Goal: Information Seeking & Learning: Learn about a topic

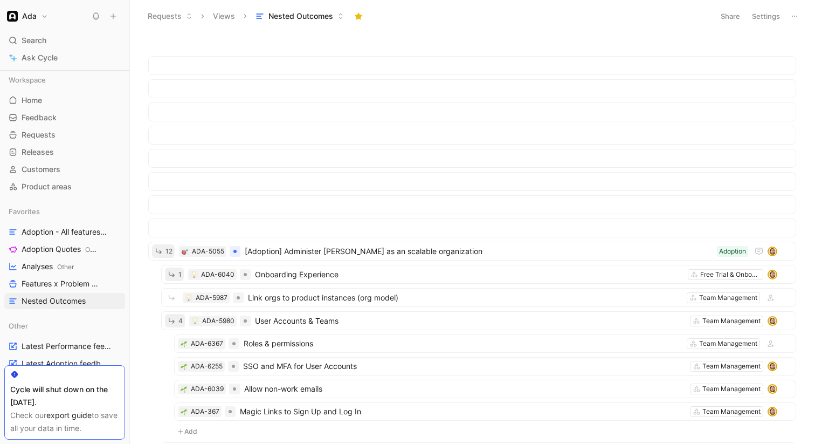
scroll to position [760, 0]
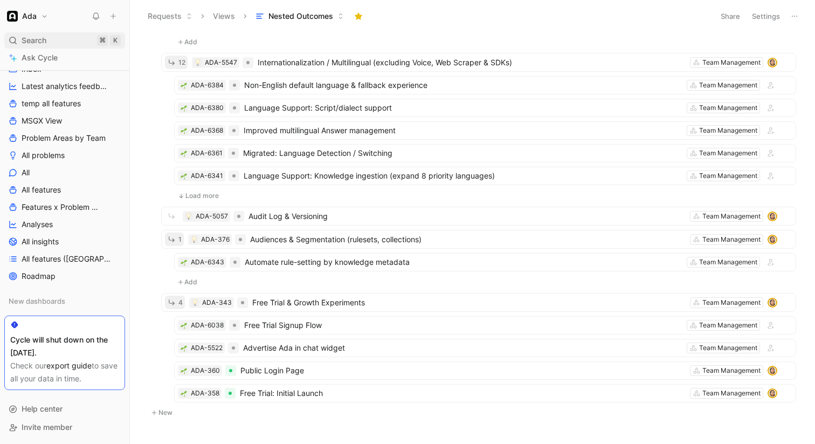
click at [92, 40] on div "Search ⌘ K" at bounding box center [64, 40] width 121 height 16
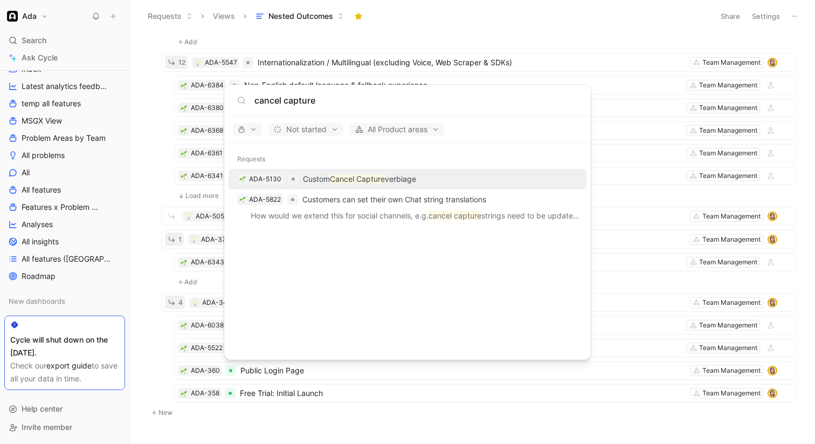
type input "cancel capture"
click at [348, 179] on mark "Cancel" at bounding box center [342, 178] width 24 height 9
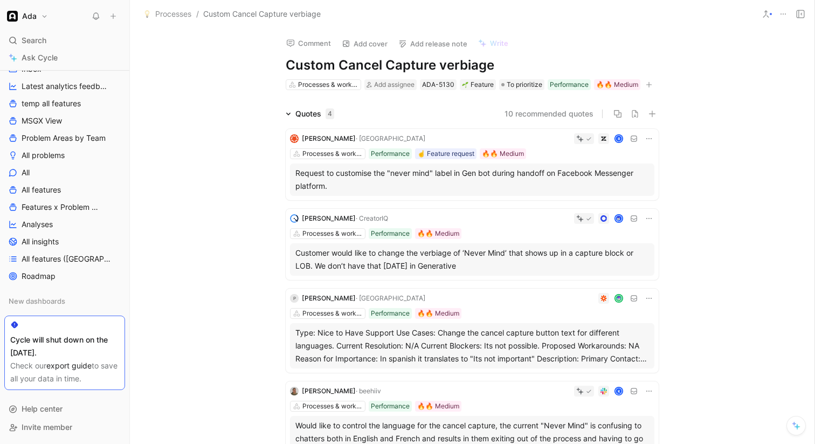
click at [255, 111] on div "Quotes 4 10 recommended quotes [PERSON_NAME] R Processes & workflows Performanc…" at bounding box center [472, 288] width 684 height 362
click at [140, 382] on div "Quotes 4 10 recommended quotes [PERSON_NAME] R Processes & workflows Performanc…" at bounding box center [472, 288] width 684 height 362
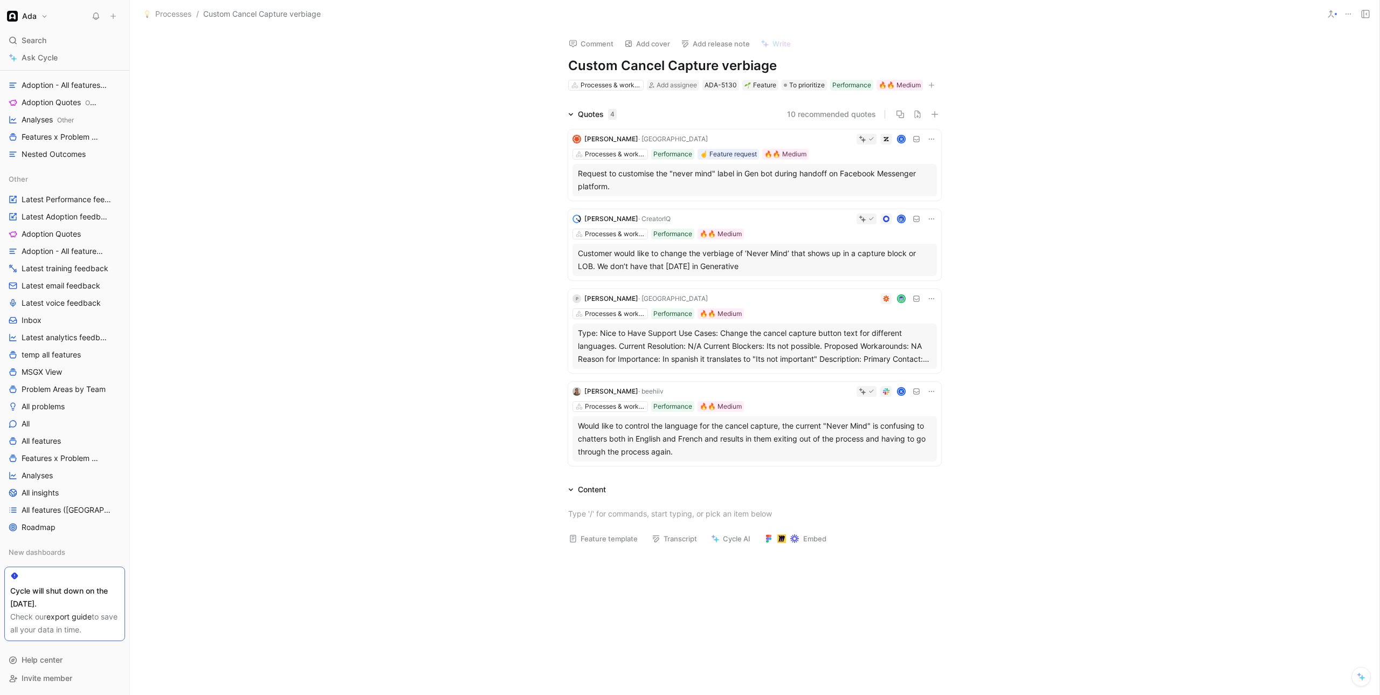
scroll to position [147, 0]
click at [324, 203] on div "Quotes 4 10 recommended quotes [PERSON_NAME] R Processes & workflows Performanc…" at bounding box center [754, 289] width 1249 height 362
click at [85, 247] on span "Adoption - All features & problem areas" at bounding box center [59, 251] width 75 height 11
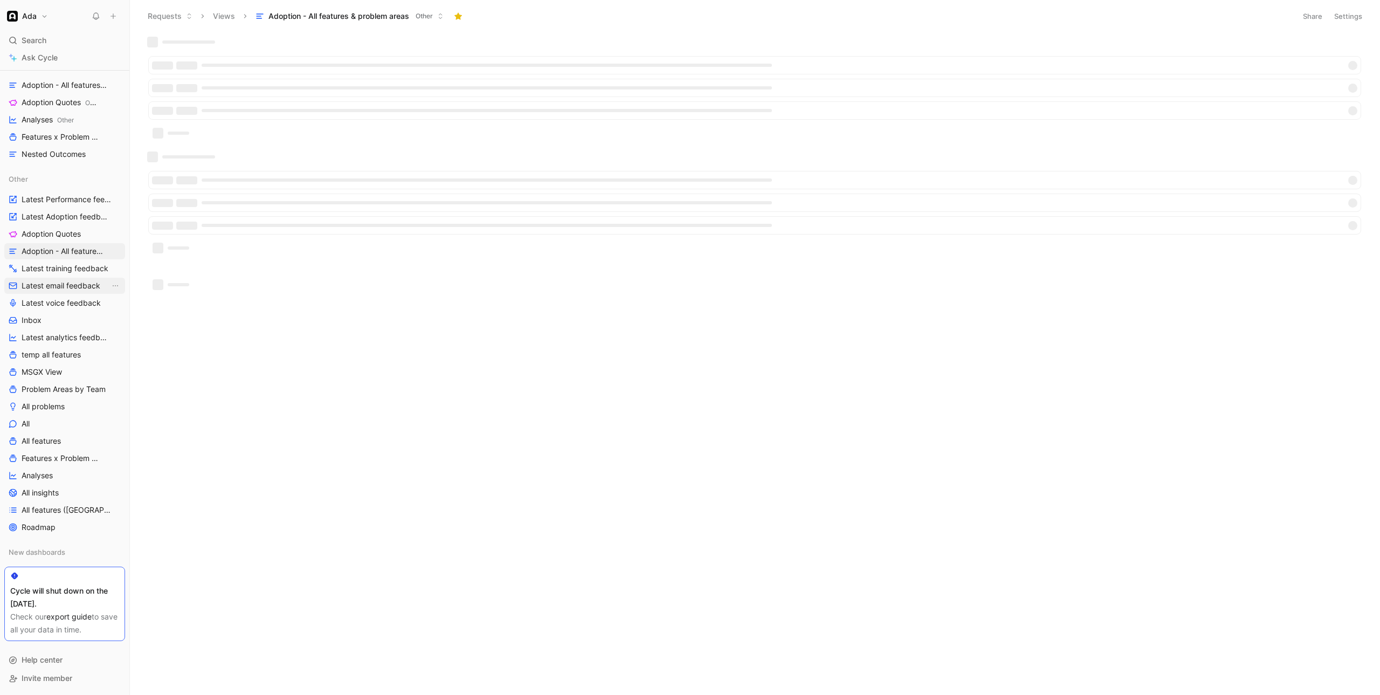
click at [69, 278] on link "Latest email feedback" at bounding box center [64, 286] width 121 height 16
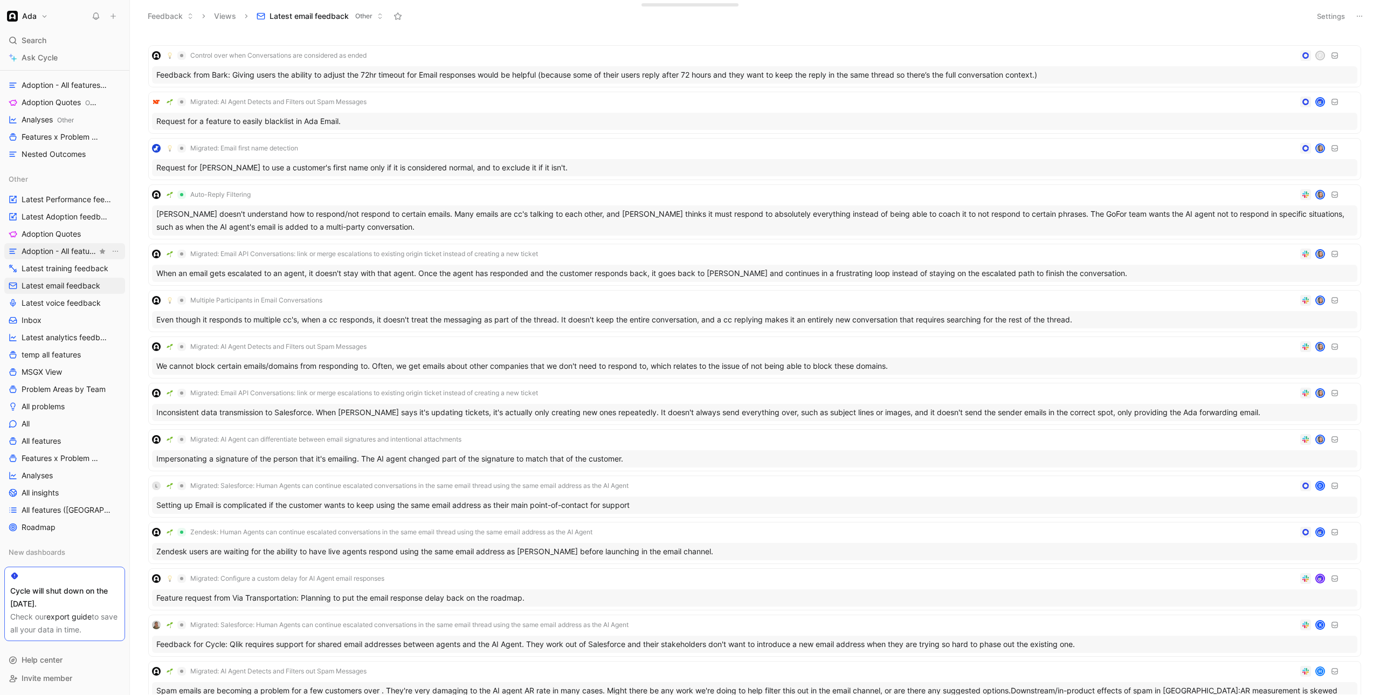
click at [61, 251] on span "Adoption - All features & problem areas" at bounding box center [59, 251] width 75 height 11
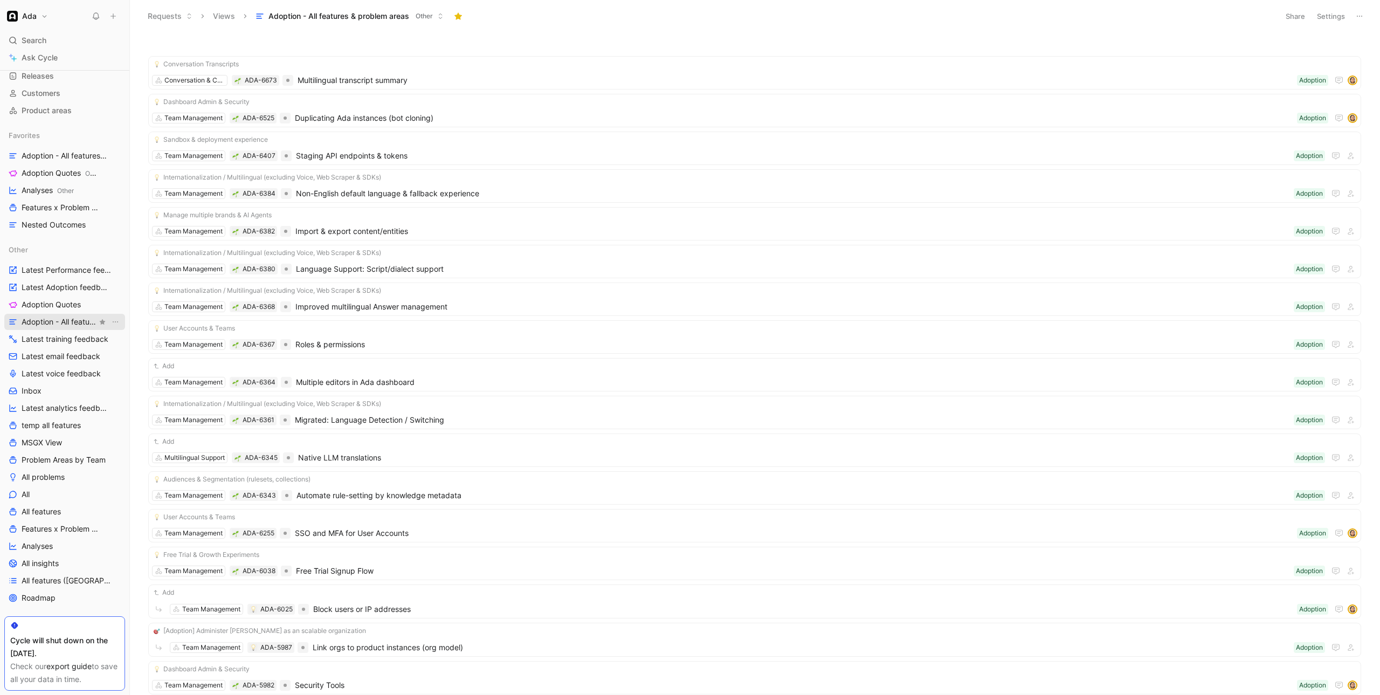
scroll to position [48, 0]
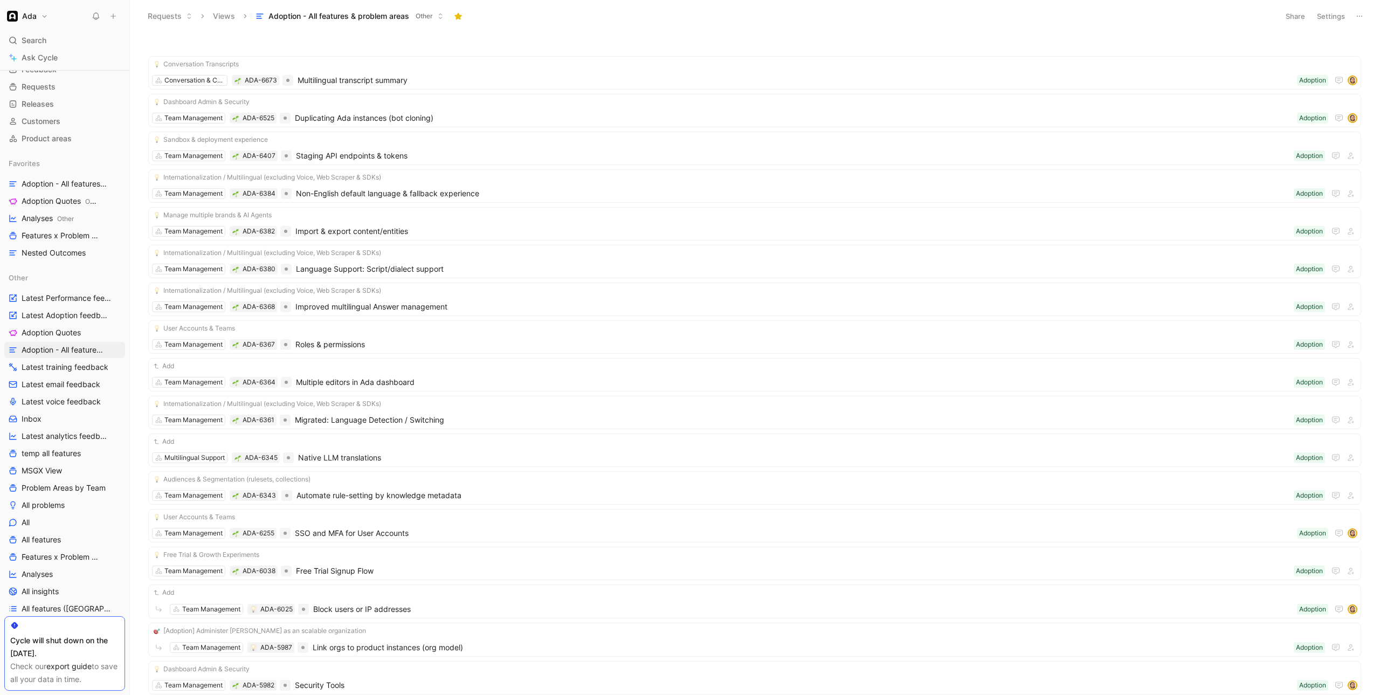
click at [46, 306] on div "Other Latest Performance feedback Latest Adoption feedback Adoption Quotes Adop…" at bounding box center [64, 451] width 121 height 364
click at [49, 319] on span "Latest Adoption feedback" at bounding box center [66, 315] width 88 height 11
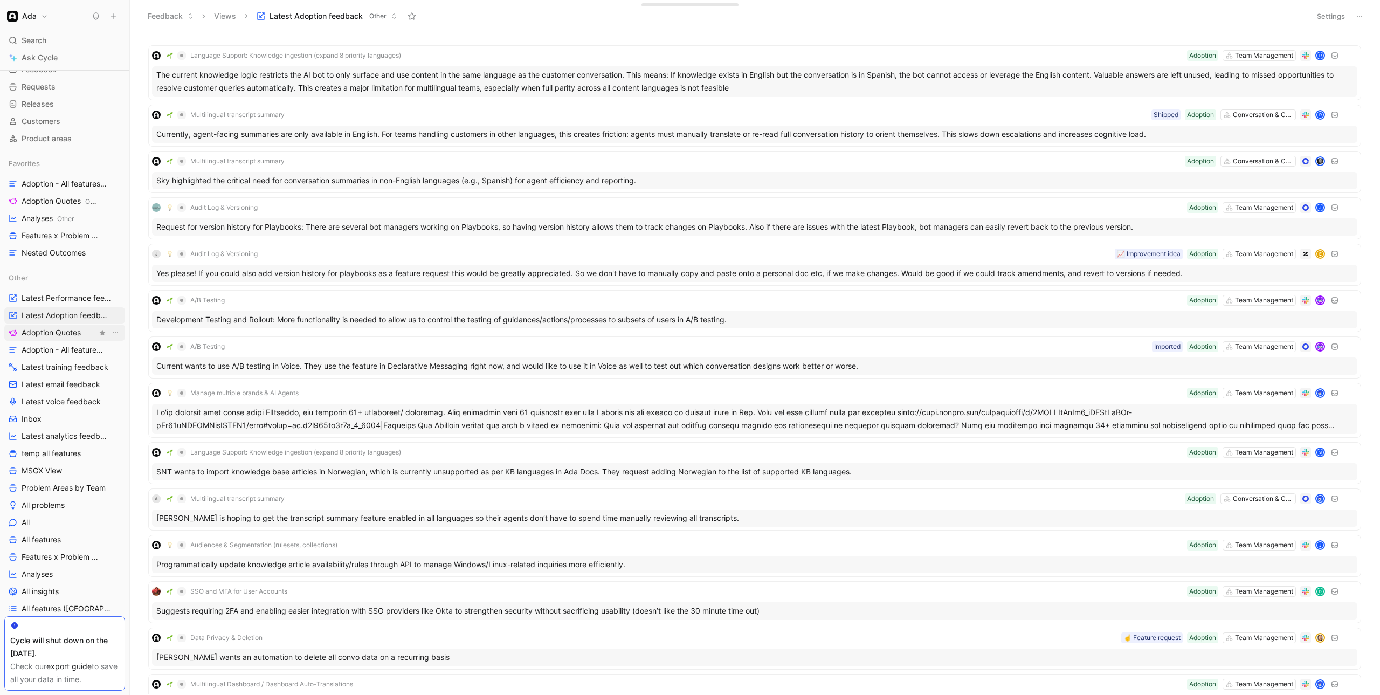
click at [46, 334] on span "Adoption Quotes" at bounding box center [51, 332] width 59 height 11
click at [115, 334] on link "Adoption Quotes" at bounding box center [64, 332] width 121 height 16
click at [111, 332] on icon "View actions" at bounding box center [115, 332] width 9 height 9
click at [111, 421] on div "Delete" at bounding box center [115, 425] width 81 height 13
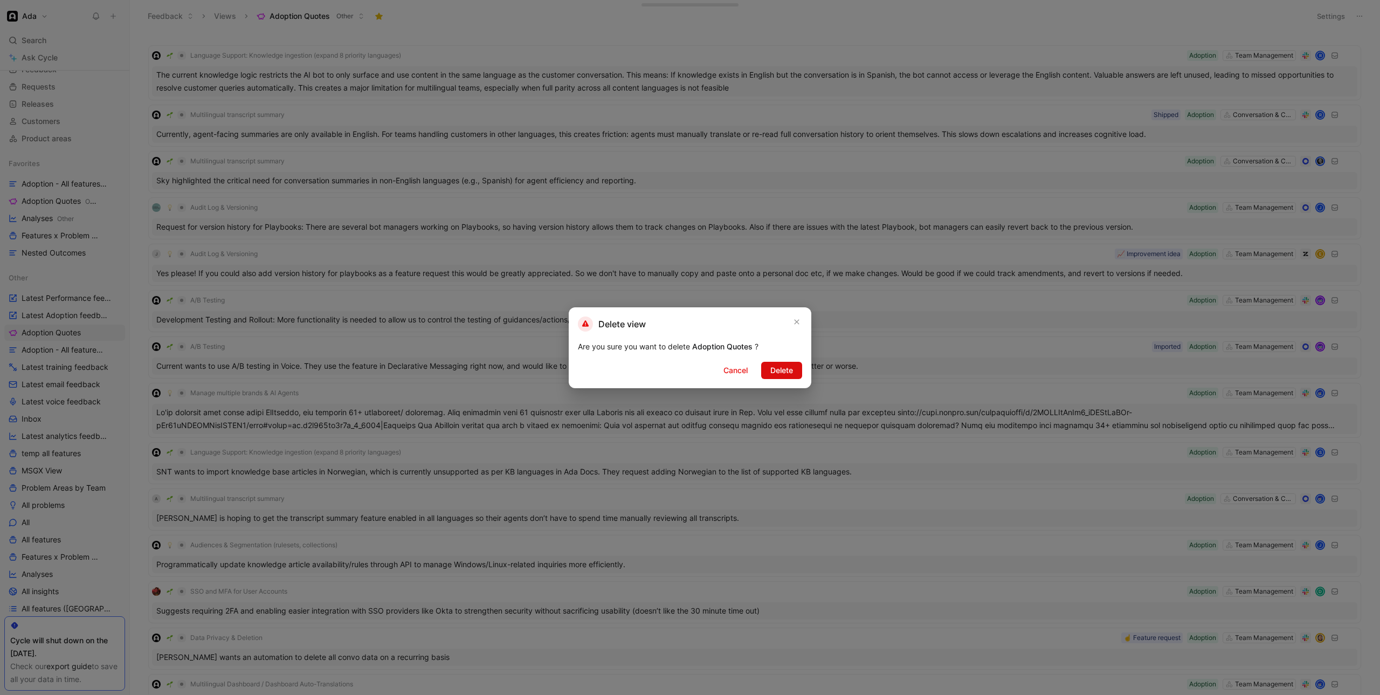
click at [800, 366] on button "Delete" at bounding box center [781, 370] width 41 height 17
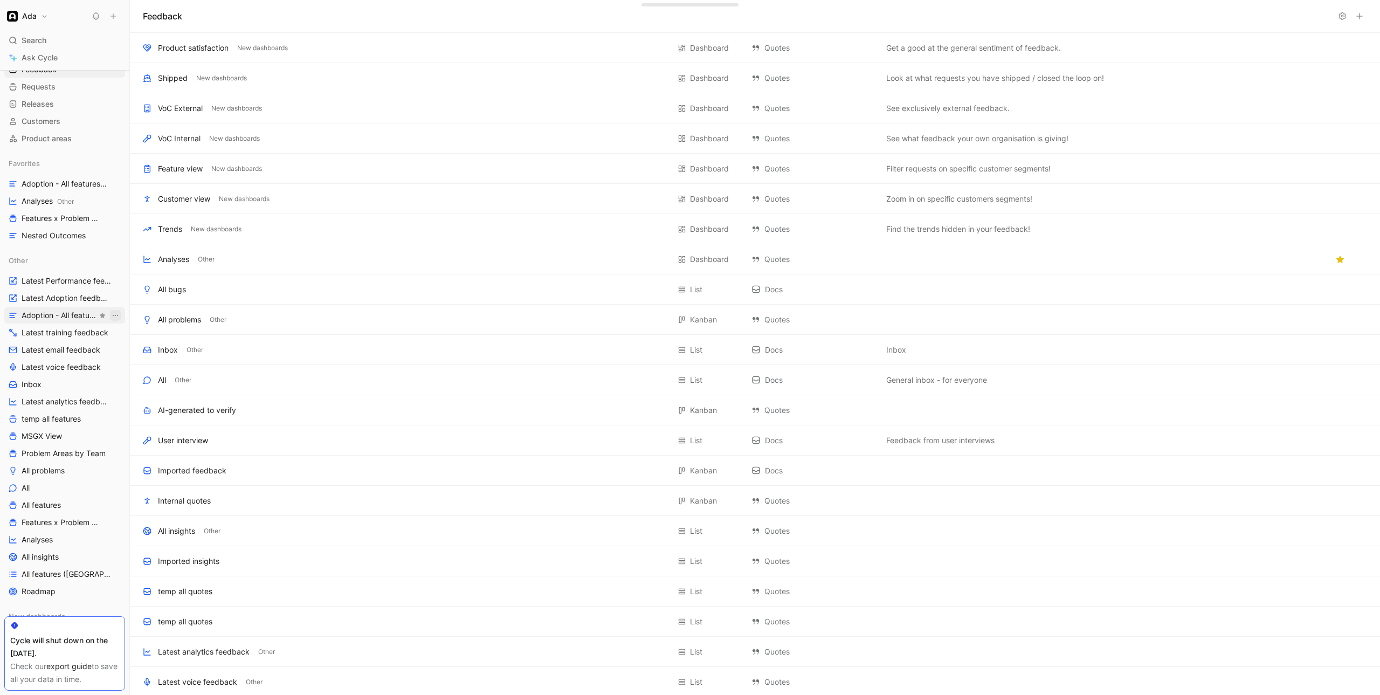
click at [112, 314] on icon "View actions" at bounding box center [115, 315] width 9 height 9
click at [144, 406] on div "Delete" at bounding box center [115, 408] width 81 height 13
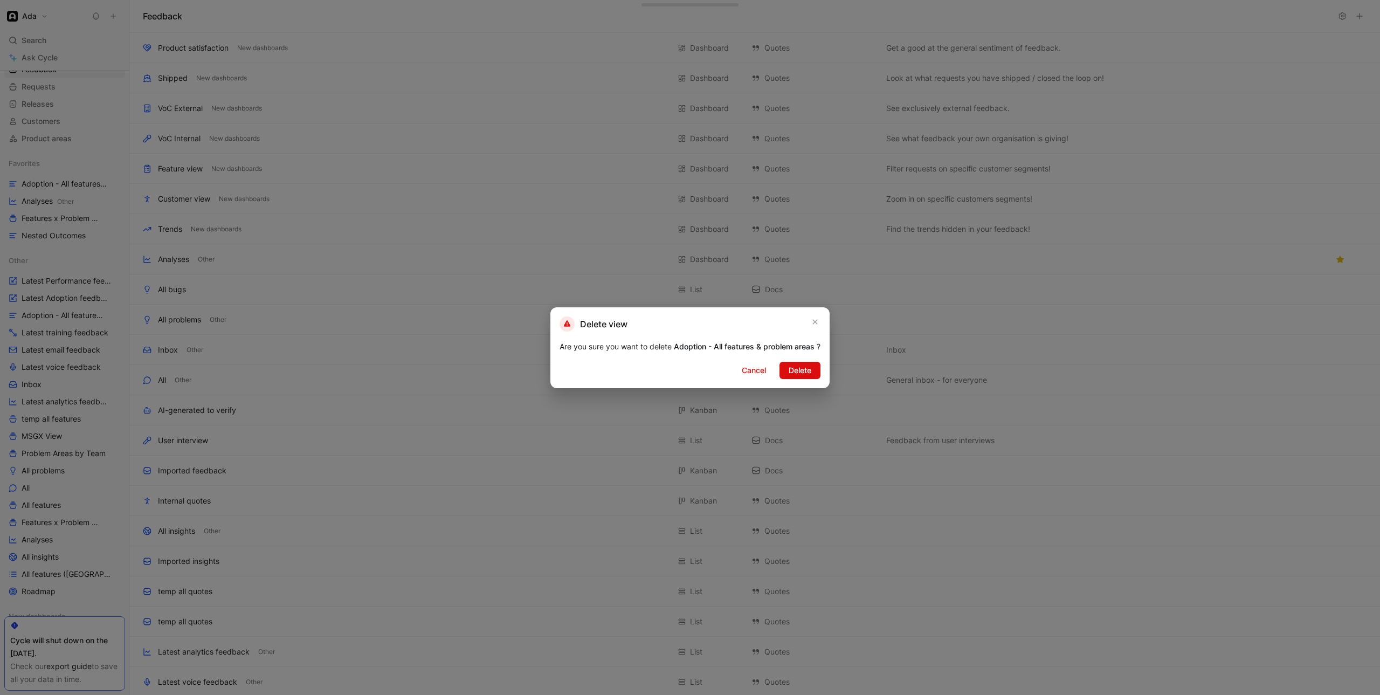
click at [789, 375] on button "Delete" at bounding box center [799, 370] width 41 height 17
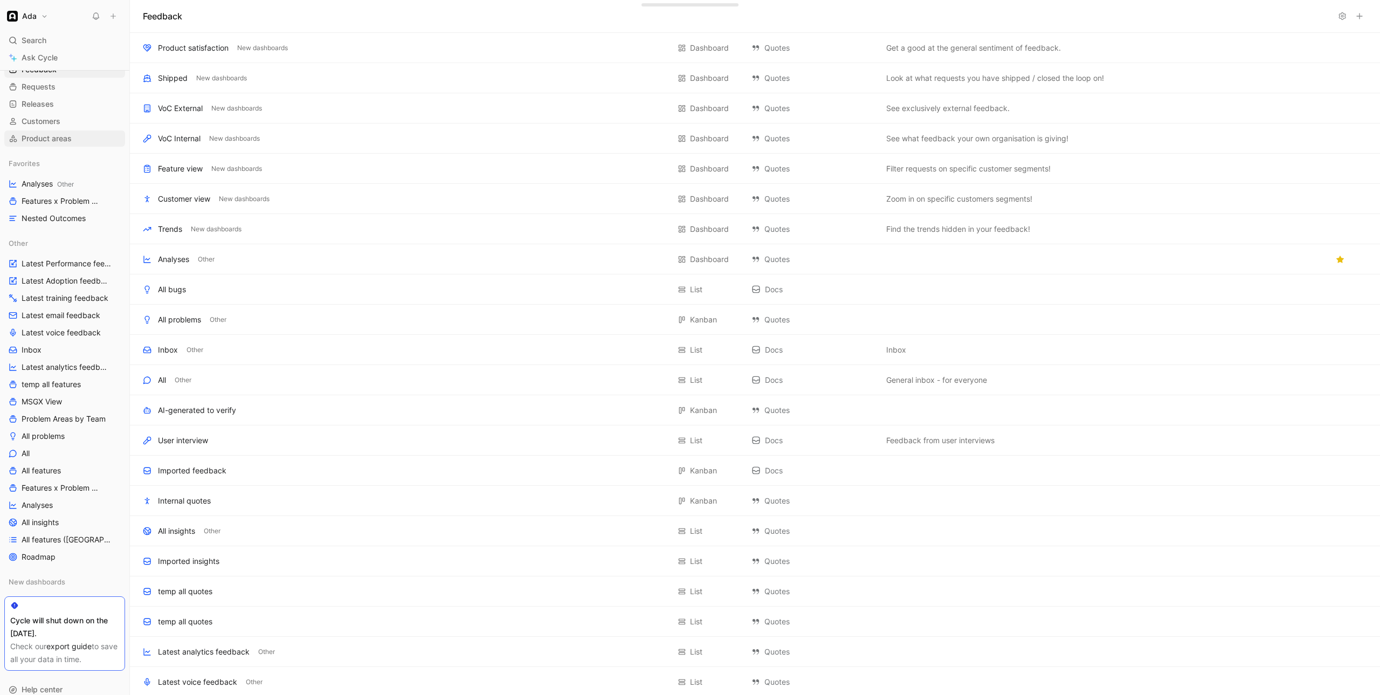
click at [56, 137] on span "Product areas" at bounding box center [47, 138] width 50 height 11
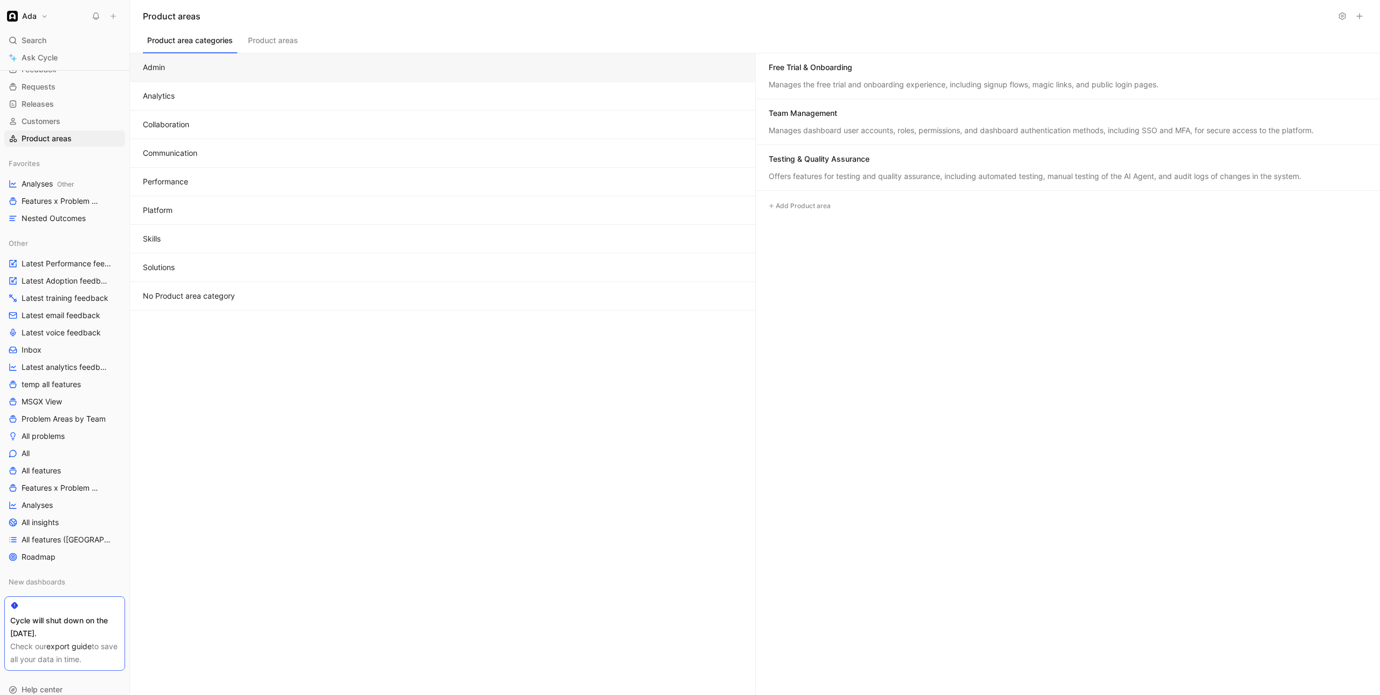
click at [271, 95] on button "Analytics" at bounding box center [442, 96] width 625 height 29
click at [271, 124] on button "Collaboration" at bounding box center [442, 124] width 625 height 29
click at [288, 43] on button "Product areas" at bounding box center [273, 43] width 59 height 20
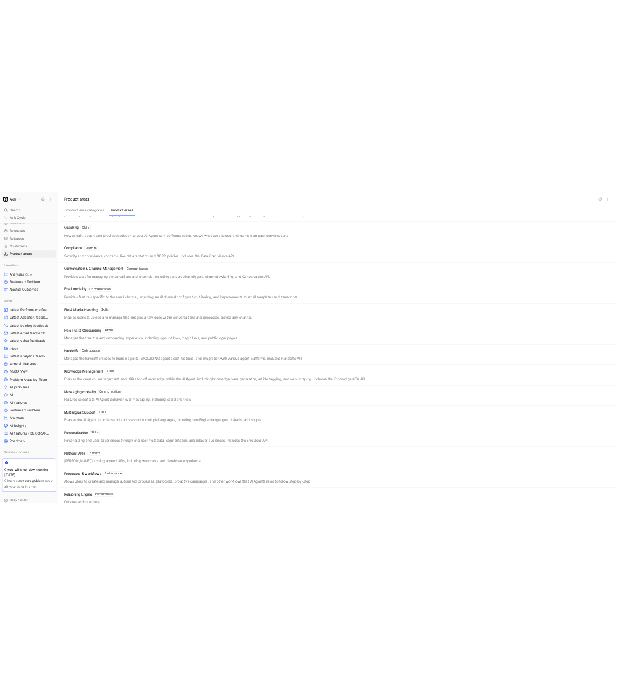
scroll to position [72, 0]
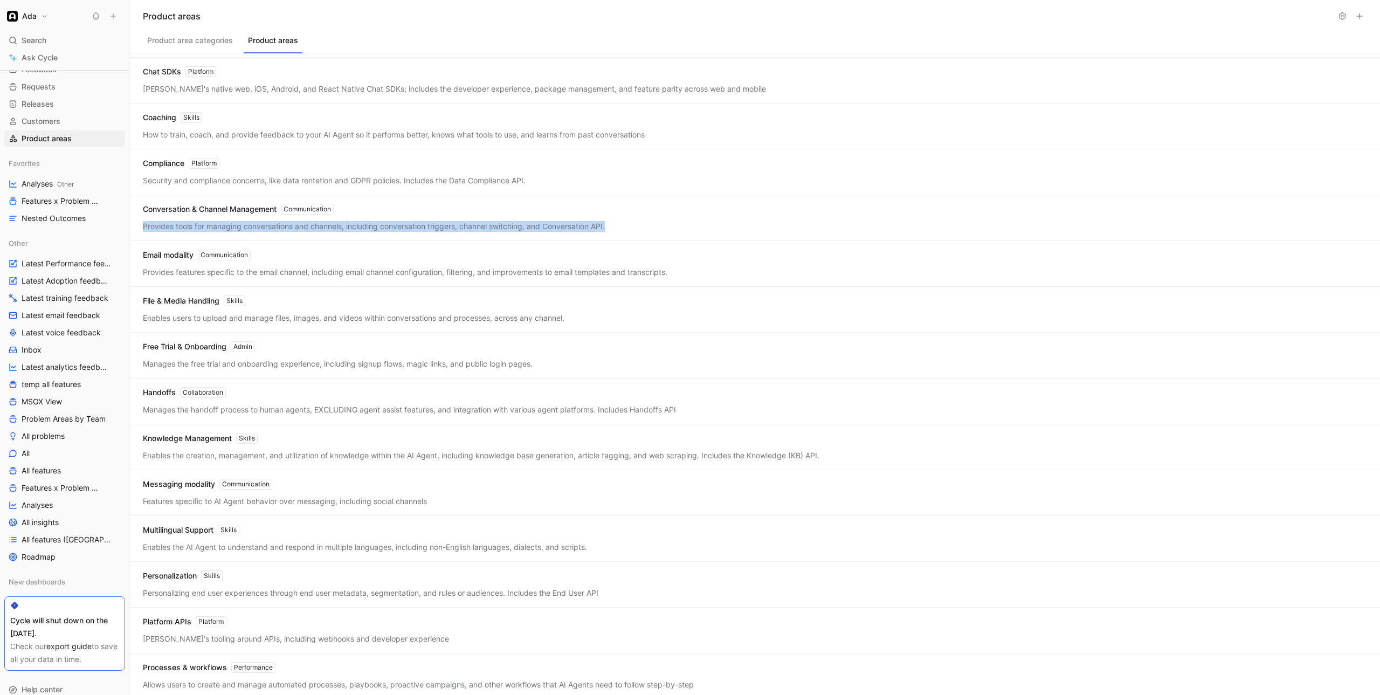
drag, startPoint x: 624, startPoint y: 227, endPoint x: 143, endPoint y: 226, distance: 480.8
click at [143, 226] on div "Provides tools for managing conversations and channels, including conversation …" at bounding box center [755, 226] width 1224 height 11
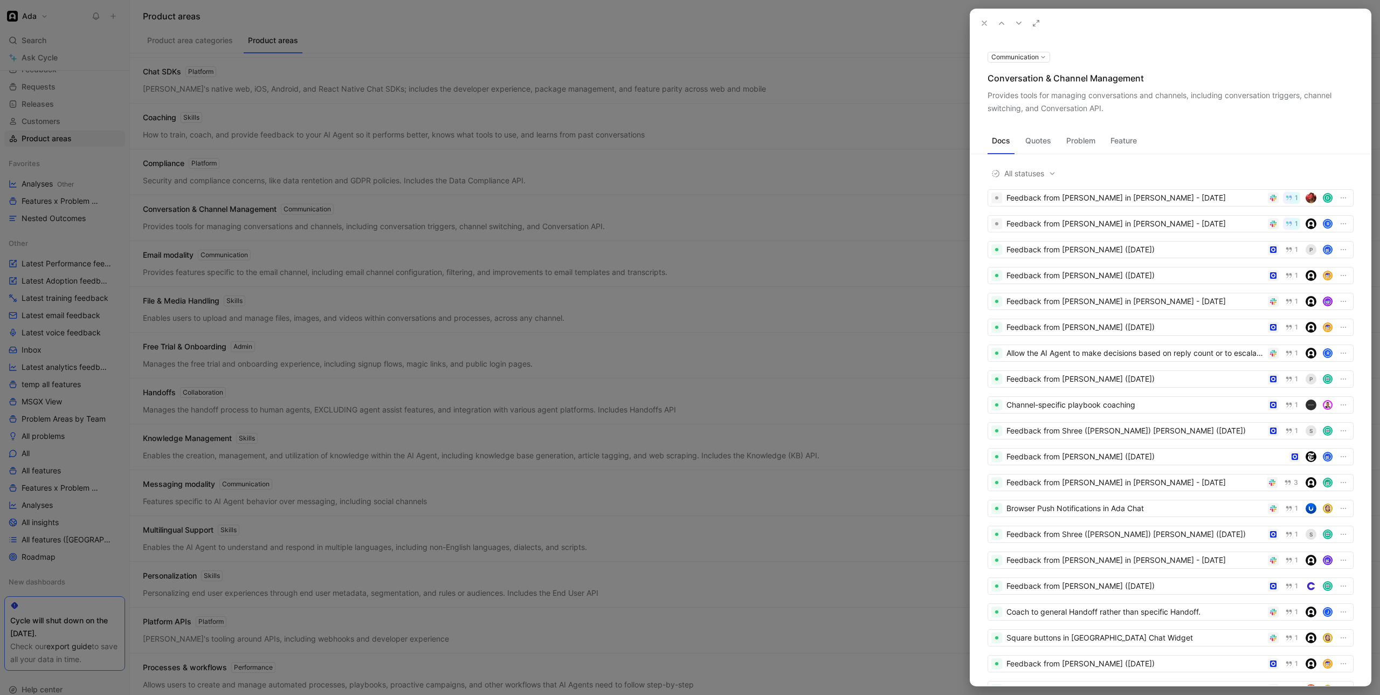
click at [814, 112] on div "Provides tools for managing conversations and channels, including conversation …" at bounding box center [1170, 102] width 366 height 26
click at [814, 147] on button "Feature" at bounding box center [1123, 140] width 35 height 17
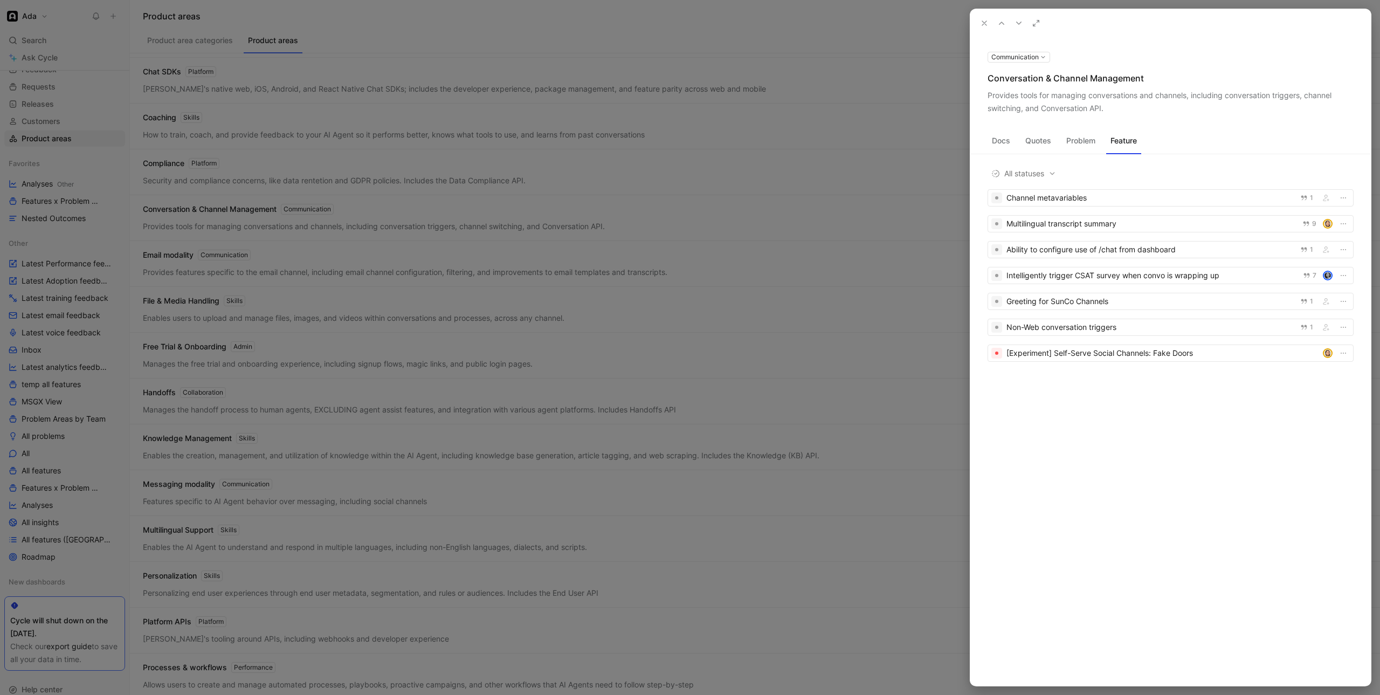
click at [814, 145] on button "Problem" at bounding box center [1081, 140] width 38 height 17
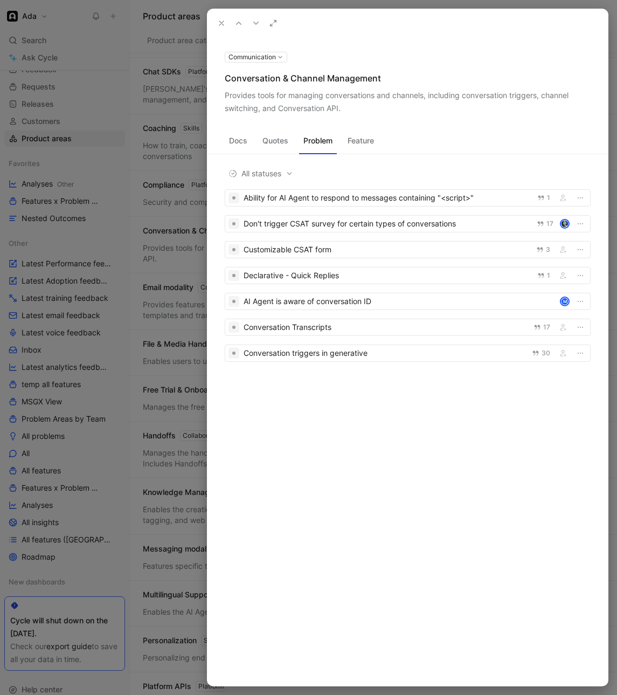
click at [222, 24] on use at bounding box center [221, 23] width 4 height 4
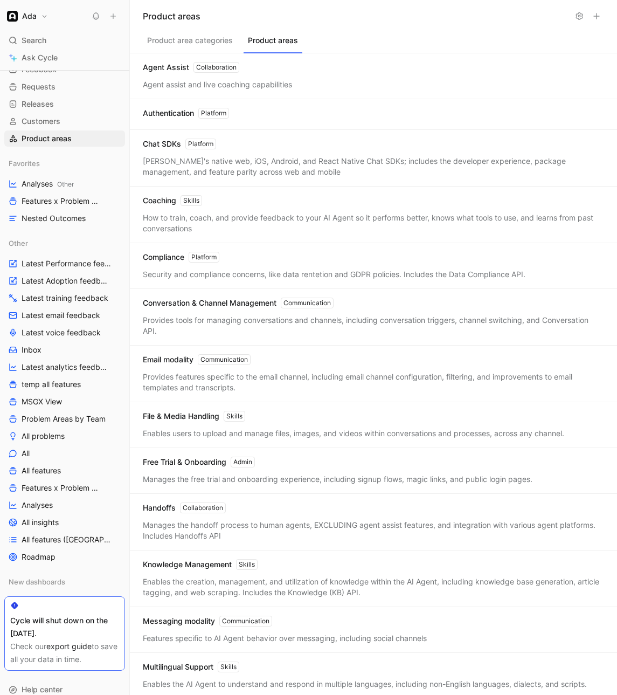
click at [192, 46] on button "Product area categories" at bounding box center [190, 43] width 94 height 20
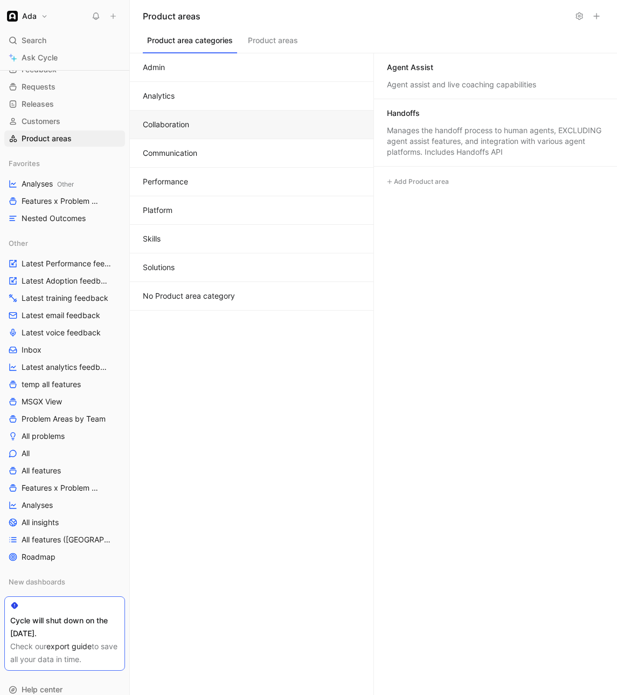
click at [316, 62] on button "Admin" at bounding box center [252, 67] width 244 height 29
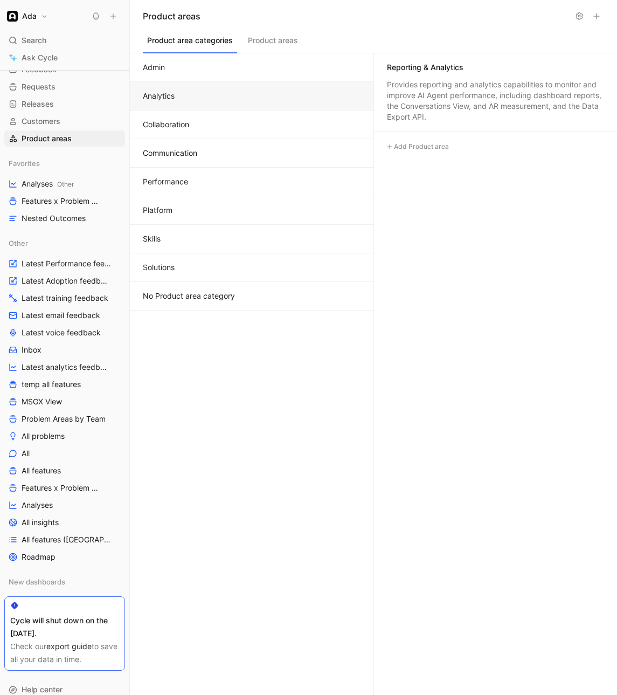
click at [293, 97] on button "Analytics" at bounding box center [252, 96] width 244 height 29
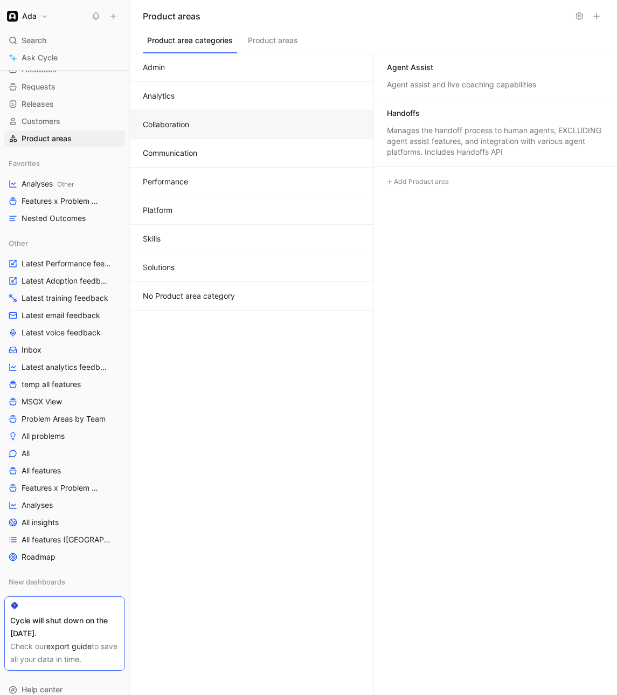
click at [260, 130] on button "Collaboration" at bounding box center [252, 124] width 244 height 29
click at [251, 153] on button "Communication" at bounding box center [252, 153] width 244 height 29
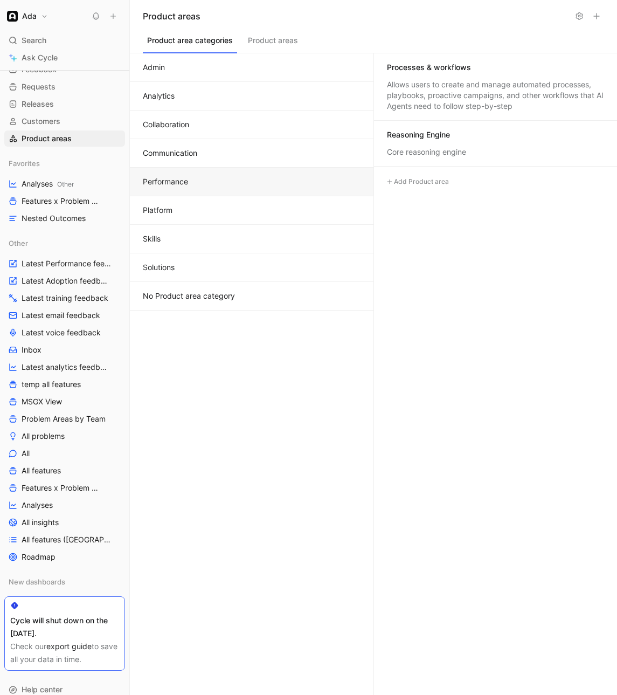
click at [254, 175] on button "Performance" at bounding box center [252, 182] width 244 height 29
click at [248, 207] on button "Platform" at bounding box center [252, 210] width 244 height 29
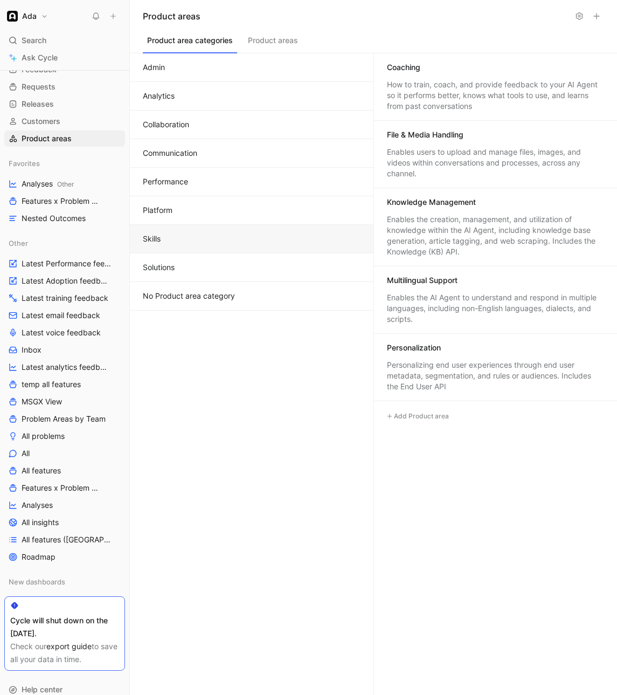
click at [242, 233] on button "Skills" at bounding box center [252, 239] width 244 height 29
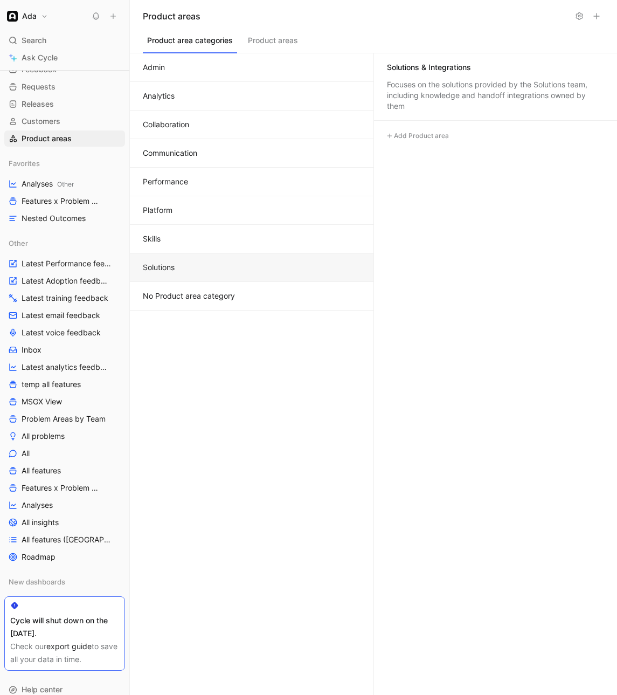
click at [221, 271] on button "Solutions" at bounding box center [252, 267] width 244 height 29
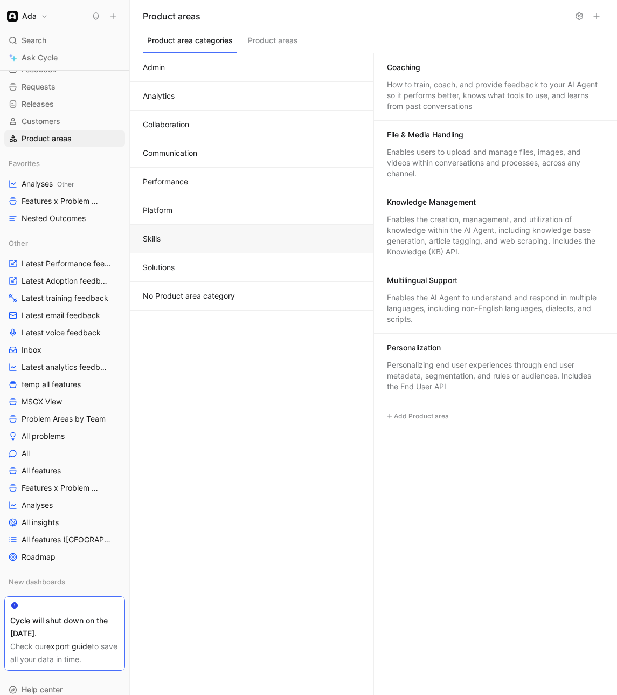
click at [210, 238] on button "Skills" at bounding box center [252, 239] width 244 height 29
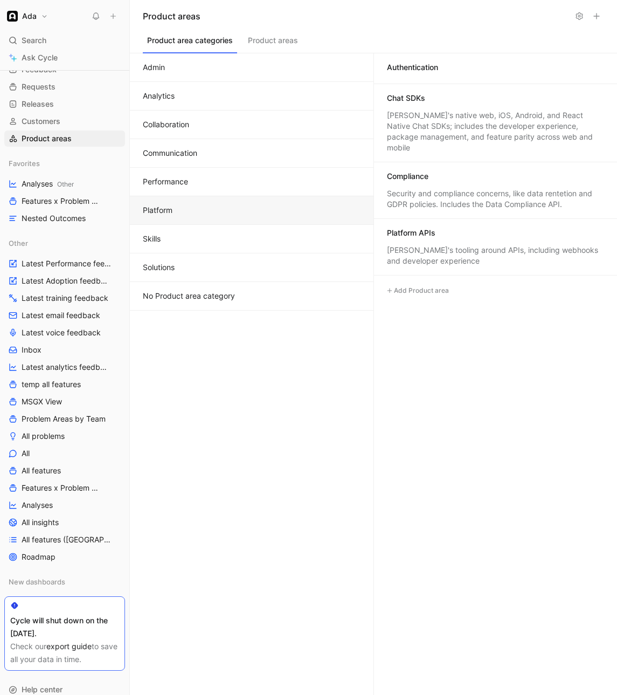
click at [210, 213] on button "Platform" at bounding box center [252, 210] width 244 height 29
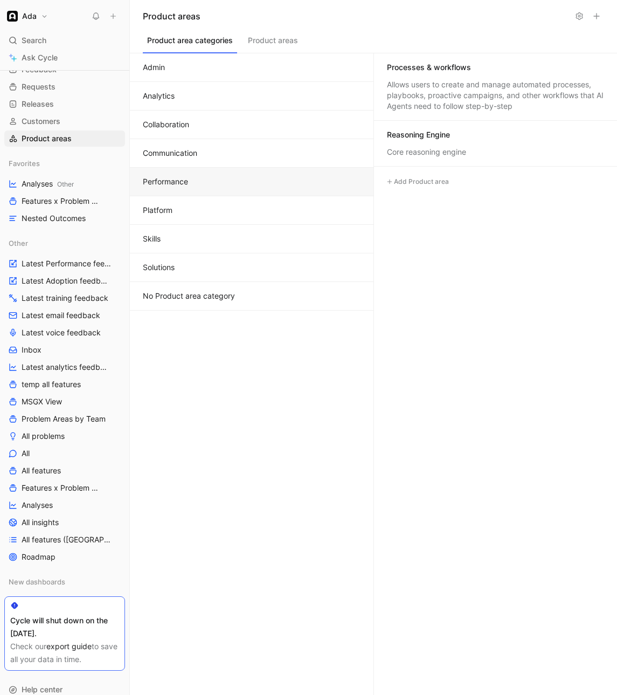
click at [209, 180] on button "Performance" at bounding box center [252, 182] width 244 height 29
click at [193, 150] on button "Communication" at bounding box center [252, 153] width 244 height 29
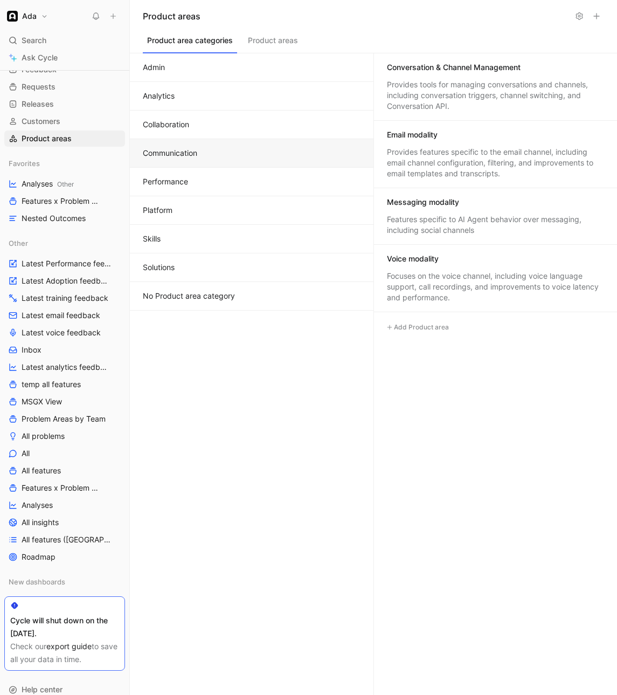
click at [195, 129] on button "Collaboration" at bounding box center [252, 124] width 244 height 29
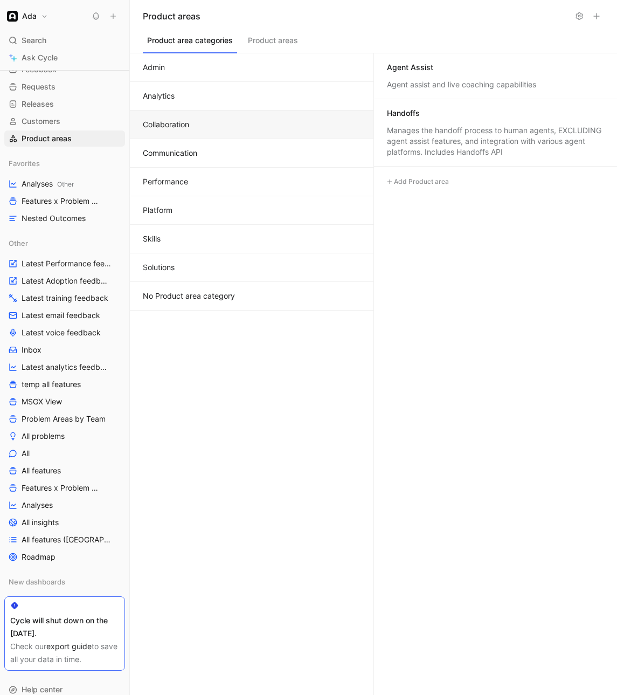
click at [195, 91] on button "Analytics" at bounding box center [252, 96] width 244 height 29
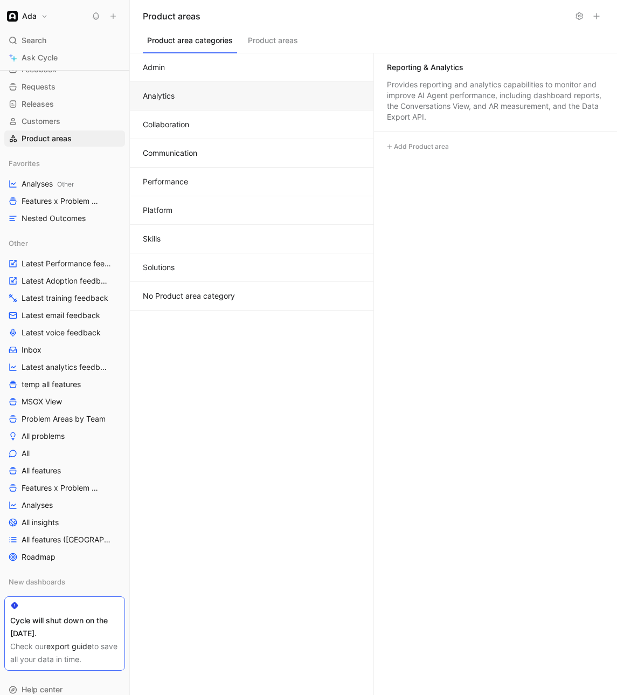
click at [195, 70] on button "Admin" at bounding box center [252, 67] width 244 height 29
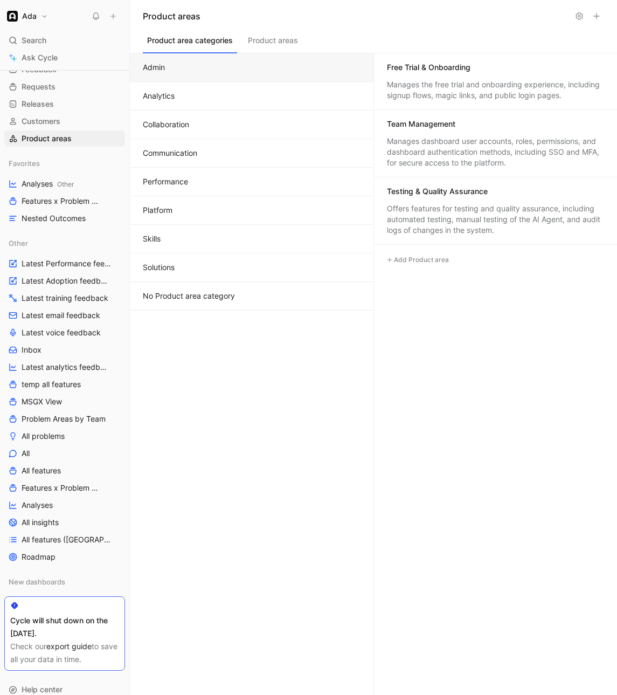
click at [300, 141] on button "Communication" at bounding box center [252, 153] width 244 height 29
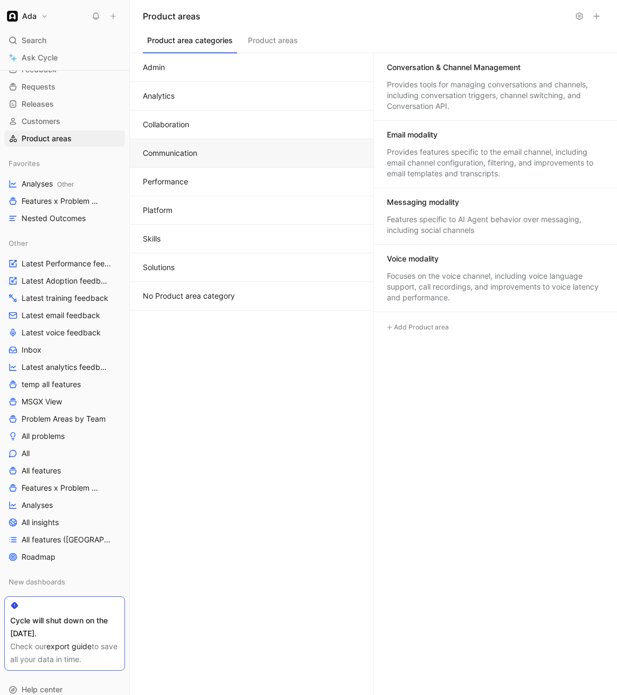
click at [247, 130] on button "Collaboration" at bounding box center [252, 124] width 244 height 29
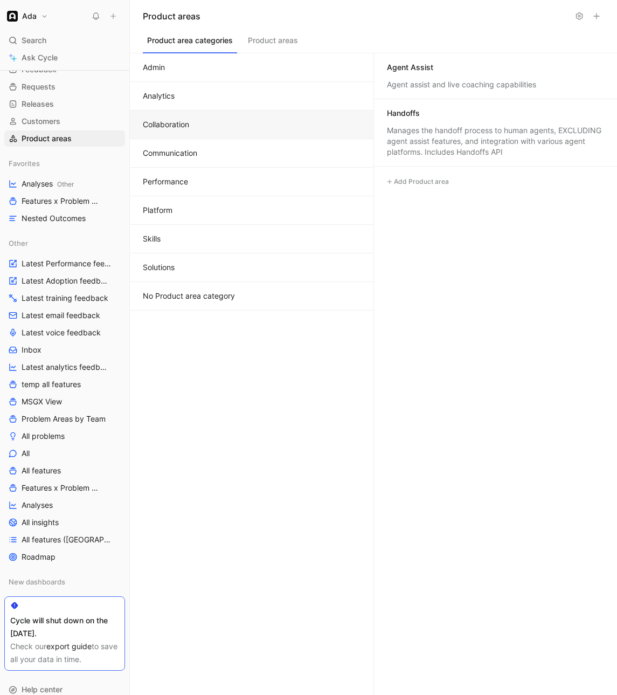
click at [249, 142] on button "Communication" at bounding box center [252, 153] width 244 height 29
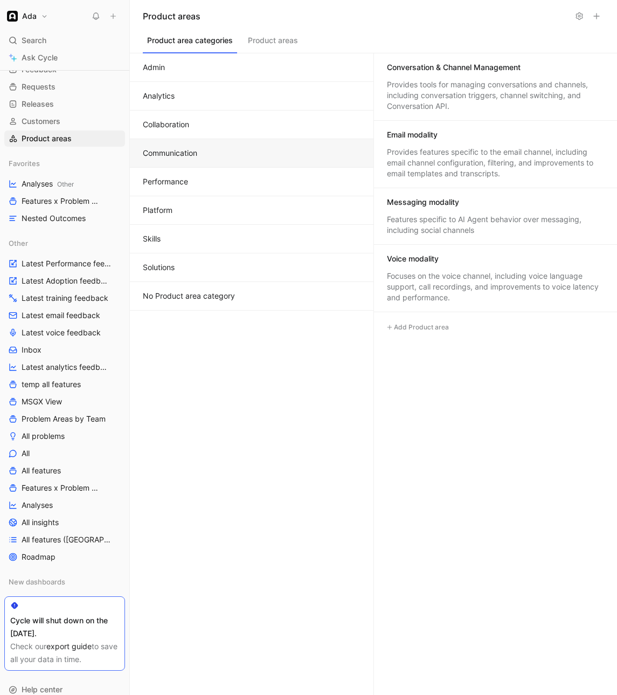
click at [251, 167] on button "Communication" at bounding box center [252, 153] width 244 height 29
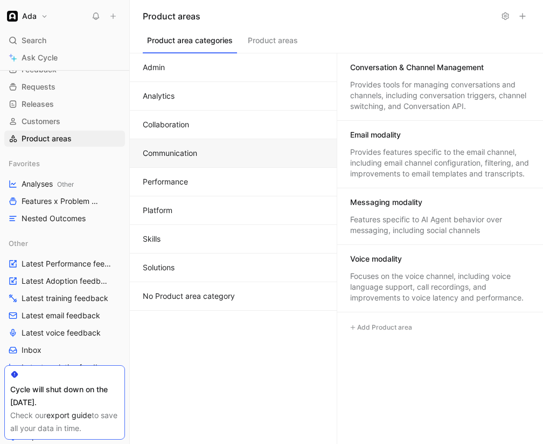
click at [128, 14] on icon at bounding box center [128, 16] width 9 height 9
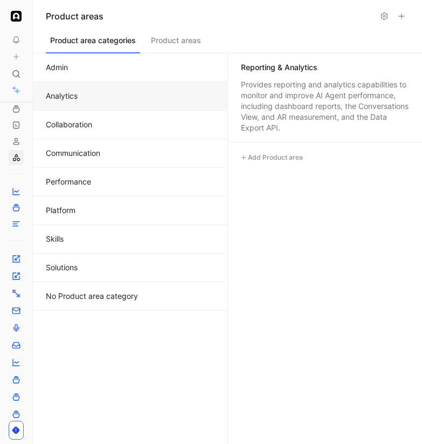
click at [177, 96] on button "Analytics" at bounding box center [130, 96] width 195 height 29
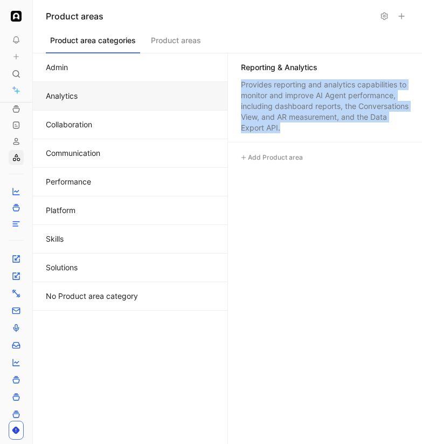
drag, startPoint x: 315, startPoint y: 128, endPoint x: 239, endPoint y: 86, distance: 87.3
click at [239, 86] on div "Reporting & Analytics Provides reporting and analytics capabilities to monitor …" at bounding box center [325, 97] width 194 height 89
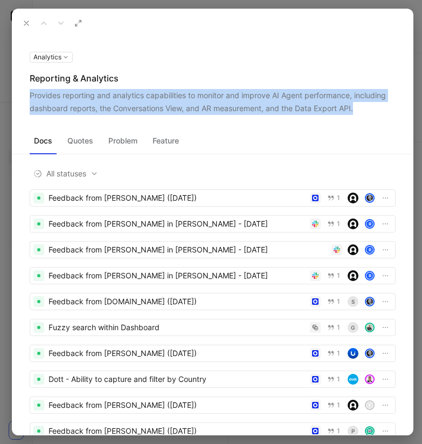
drag, startPoint x: 356, startPoint y: 108, endPoint x: 23, endPoint y: 96, distance: 333.8
click at [23, 96] on div "Analytics Reporting & Analytics Provides reporting and analytics capabilities t…" at bounding box center [212, 82] width 400 height 65
click at [26, 22] on icon at bounding box center [26, 23] width 9 height 9
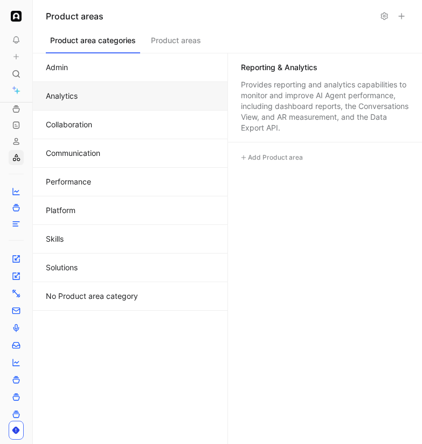
click at [128, 273] on button "Solutions" at bounding box center [130, 267] width 195 height 29
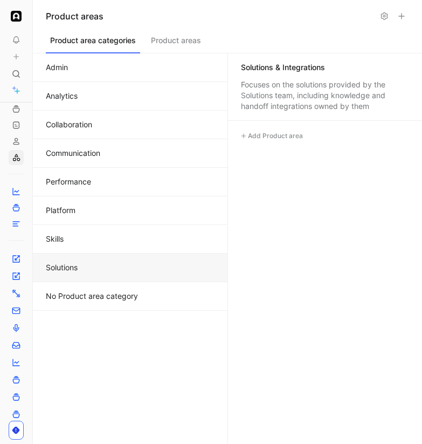
click at [123, 241] on button "Skills" at bounding box center [130, 239] width 195 height 29
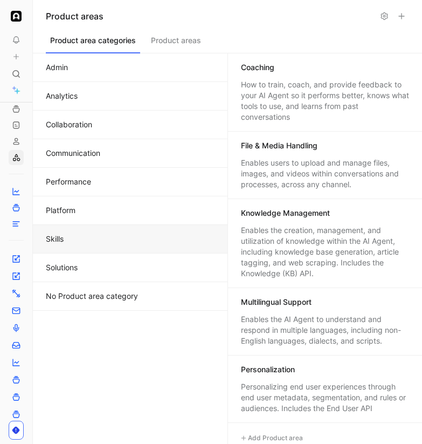
click at [124, 220] on button "Platform" at bounding box center [130, 210] width 195 height 29
click at [123, 245] on button "Skills" at bounding box center [130, 239] width 195 height 29
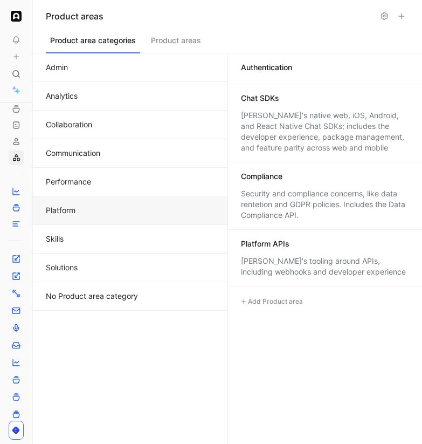
click at [122, 223] on button "Platform" at bounding box center [130, 210] width 195 height 29
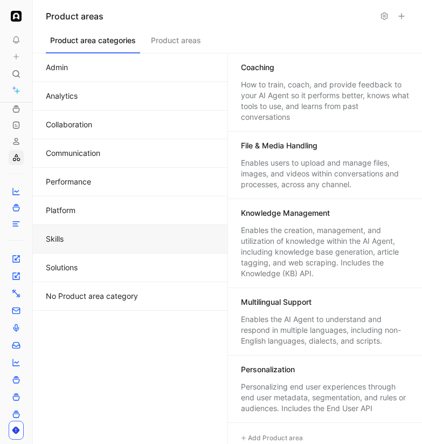
click at [122, 238] on button "Skills" at bounding box center [130, 239] width 195 height 29
click at [279, 309] on div "Multilingual Support" at bounding box center [325, 302] width 168 height 13
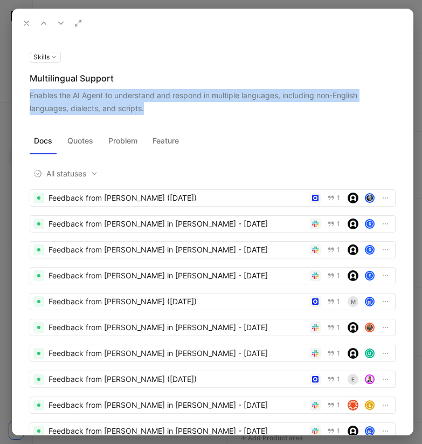
drag, startPoint x: 145, startPoint y: 109, endPoint x: 26, endPoint y: 98, distance: 119.2
click at [26, 98] on div "Skills Multilingual Support Enables the AI Agent to understand and respond in m…" at bounding box center [212, 82] width 400 height 65
copy div "Enables the AI Agent to understand and respond in multiple languages, including…"
click at [42, 26] on icon at bounding box center [43, 23] width 9 height 9
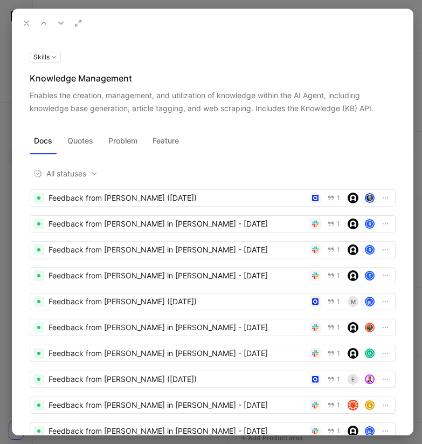
click at [42, 26] on icon at bounding box center [43, 23] width 9 height 9
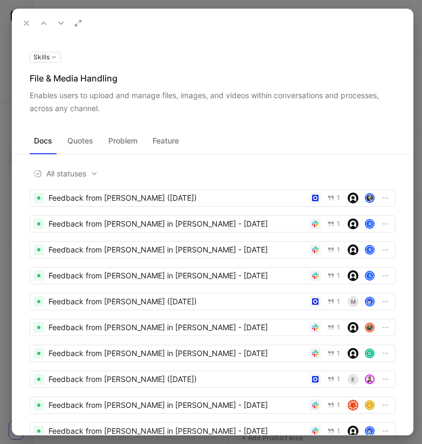
click at [42, 26] on icon at bounding box center [43, 23] width 9 height 9
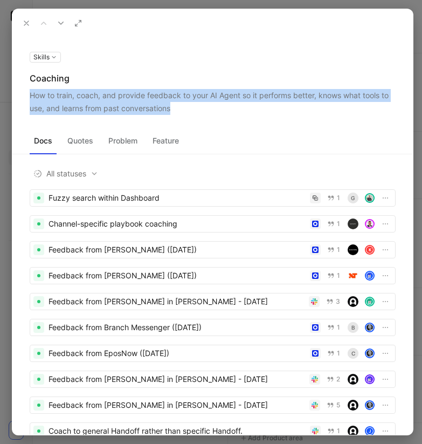
drag, startPoint x: 194, startPoint y: 106, endPoint x: 27, endPoint y: 96, distance: 167.4
click at [27, 96] on div "Skills Coaching How to train, coach, and provide feedback to your AI Agent so i…" at bounding box center [212, 82] width 400 height 65
copy div "How to train, coach, and provide feedback to your AI Agent so it performs bette…"
click at [57, 24] on icon at bounding box center [61, 23] width 9 height 9
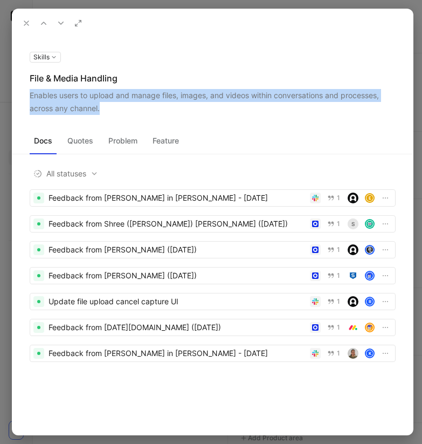
drag, startPoint x: 102, startPoint y: 109, endPoint x: 26, endPoint y: 98, distance: 76.3
click at [26, 98] on div "Skills File & Media Handling Enables users to upload and manage files, images, …" at bounding box center [212, 82] width 400 height 65
copy div "Enables users to upload and manage files, images, and videos within conversatio…"
click at [57, 19] on icon at bounding box center [61, 23] width 9 height 9
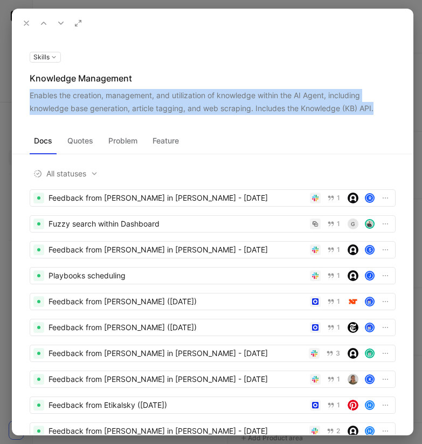
drag, startPoint x: 30, startPoint y: 94, endPoint x: 374, endPoint y: 110, distance: 344.7
click at [374, 110] on div "Enables the creation, management, and utilization of knowledge within the AI Ag…" at bounding box center [213, 102] width 366 height 26
copy div "Enables the creation, management, and utilization of knowledge within the AI Ag…"
click at [63, 26] on icon at bounding box center [61, 23] width 9 height 9
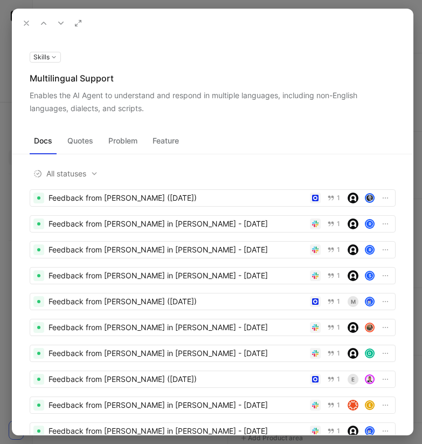
click at [60, 23] on icon at bounding box center [61, 23] width 9 height 9
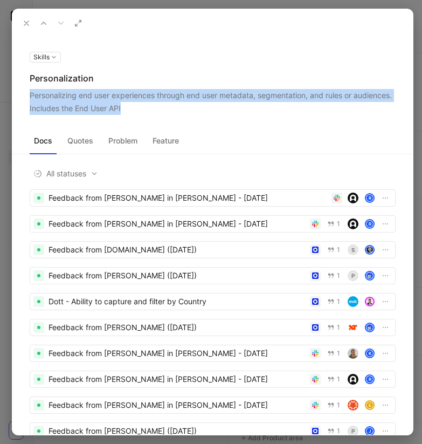
drag, startPoint x: 26, startPoint y: 94, endPoint x: 122, endPoint y: 107, distance: 96.8
click at [122, 107] on div "Skills Personalization Personalizing end user experiences through end user meta…" at bounding box center [212, 82] width 400 height 65
click at [26, 20] on icon at bounding box center [26, 23] width 9 height 9
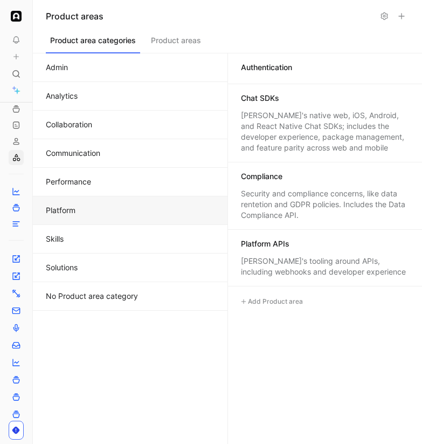
click at [142, 209] on button "Platform" at bounding box center [130, 210] width 195 height 29
click at [140, 182] on button "Performance" at bounding box center [130, 182] width 195 height 29
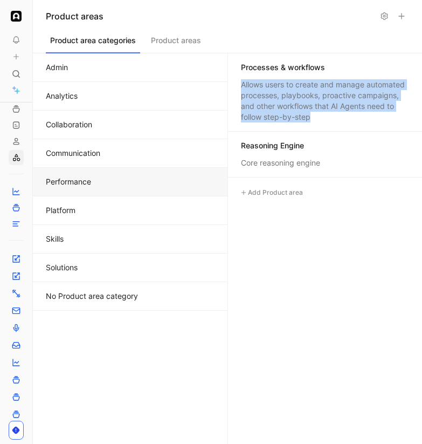
drag, startPoint x: 330, startPoint y: 123, endPoint x: 234, endPoint y: 80, distance: 105.0
click at [234, 80] on div "Processes & workflows Allows users to create and manage automated processes, pl…" at bounding box center [325, 92] width 194 height 78
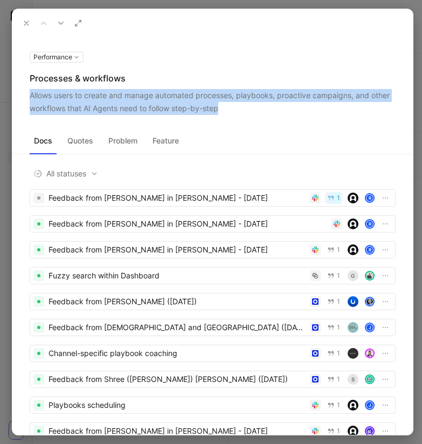
drag, startPoint x: 223, startPoint y: 104, endPoint x: 24, endPoint y: 94, distance: 199.7
click at [24, 94] on div "Performance Processes & workflows Allows users to create and manage automated p…" at bounding box center [212, 82] width 400 height 65
copy div "Allows users to create and manage automated processes, playbooks, proactive cam…"
click at [27, 22] on use at bounding box center [26, 23] width 4 height 4
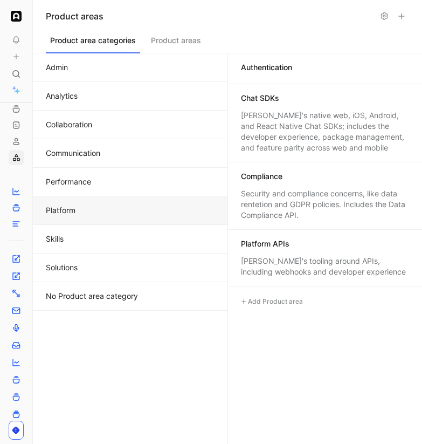
click at [166, 214] on button "Platform" at bounding box center [130, 210] width 195 height 29
click at [301, 218] on div "Security and compliance concerns, like data rentetion and GDPR policies. Includ…" at bounding box center [325, 204] width 168 height 32
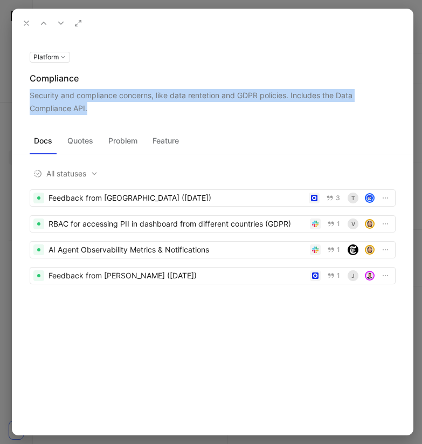
drag, startPoint x: 25, startPoint y: 94, endPoint x: 89, endPoint y: 107, distance: 66.0
click at [89, 107] on div "Platform Compliance Security and compliance concerns, like data rentetion and G…" at bounding box center [212, 82] width 400 height 65
copy div "Security and compliance concerns, like data rentetion and GDPR policies. Includ…"
click at [172, 140] on button "Feature" at bounding box center [165, 140] width 35 height 17
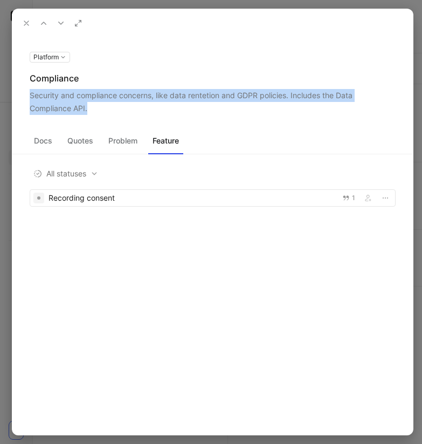
click at [46, 141] on button "Docs" at bounding box center [43, 140] width 27 height 17
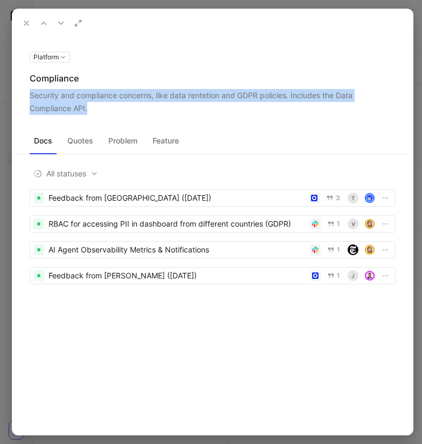
click at [29, 22] on icon at bounding box center [26, 23] width 9 height 9
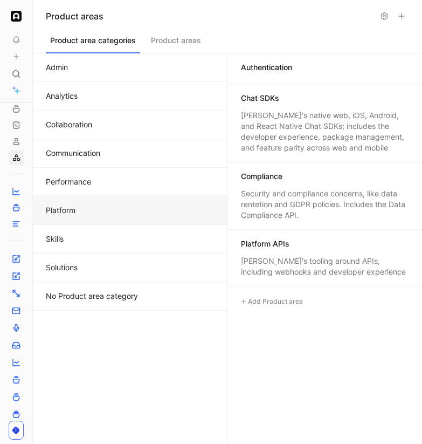
click at [322, 136] on div "[PERSON_NAME]'s native web, iOS, Android, and React Native Chat SDKs; includes …" at bounding box center [325, 131] width 168 height 43
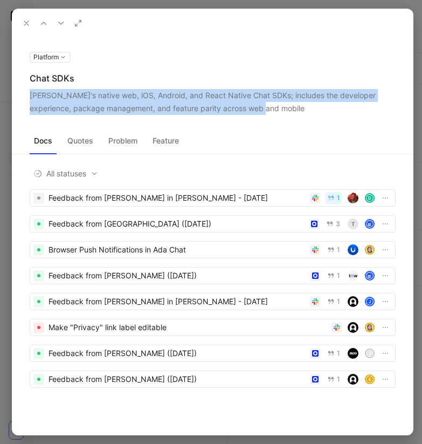
drag, startPoint x: 262, startPoint y: 108, endPoint x: 30, endPoint y: 98, distance: 232.5
click at [31, 97] on div "[PERSON_NAME]'s native web, iOS, Android, and React Native Chat SDKs; includes …" at bounding box center [213, 102] width 366 height 26
copy div "[PERSON_NAME]'s native web, iOS, Android, and React Native Chat SDKs; includes …"
click at [60, 24] on icon at bounding box center [61, 23] width 9 height 9
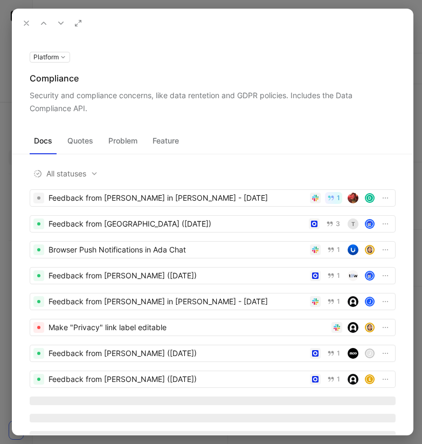
click at [60, 24] on icon at bounding box center [61, 23] width 9 height 9
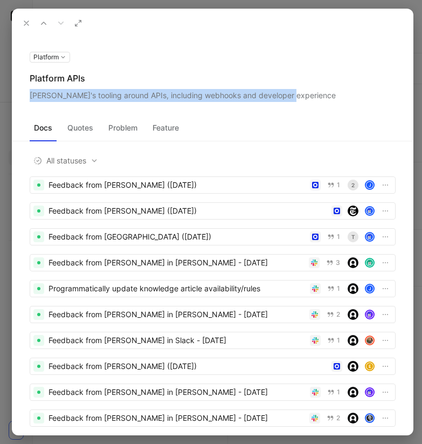
drag, startPoint x: 29, startPoint y: 95, endPoint x: 288, endPoint y: 94, distance: 259.2
click at [289, 94] on div "[PERSON_NAME]'s tooling around APIs, including webhooks and developer experience" at bounding box center [213, 95] width 366 height 13
click at [25, 22] on use at bounding box center [26, 23] width 4 height 4
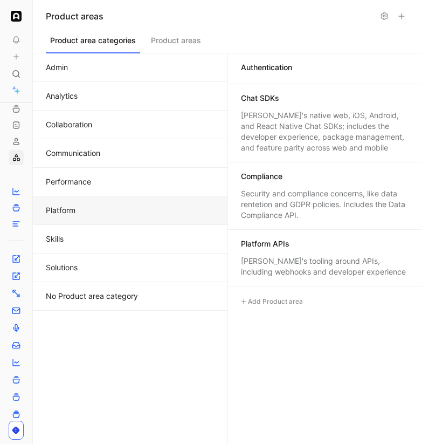
click at [25, 22] on div at bounding box center [212, 23] width 400 height 28
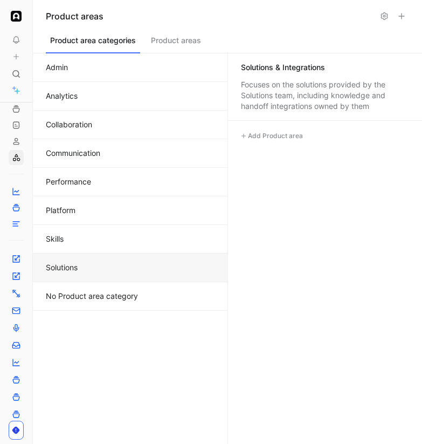
click at [130, 268] on button "Solutions" at bounding box center [130, 267] width 195 height 29
click at [344, 102] on div "Focuses on the solutions provided by the Solutions team, including knowledge an…" at bounding box center [325, 95] width 168 height 32
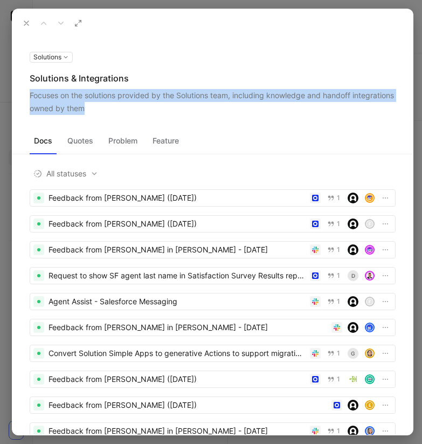
drag, startPoint x: 27, startPoint y: 97, endPoint x: 129, endPoint y: 110, distance: 103.2
click at [129, 110] on div "Solutions Solutions & Integrations Focuses on the solutions provided by the Sol…" at bounding box center [212, 82] width 400 height 65
copy div "Focuses on the solutions provided by the Solutions team, including knowledge an…"
click at [24, 19] on icon at bounding box center [26, 23] width 9 height 9
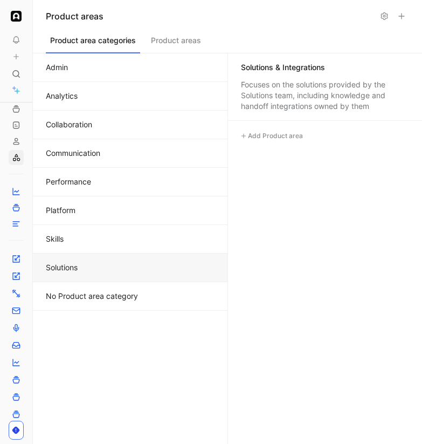
click at [109, 73] on button "Admin" at bounding box center [130, 67] width 195 height 29
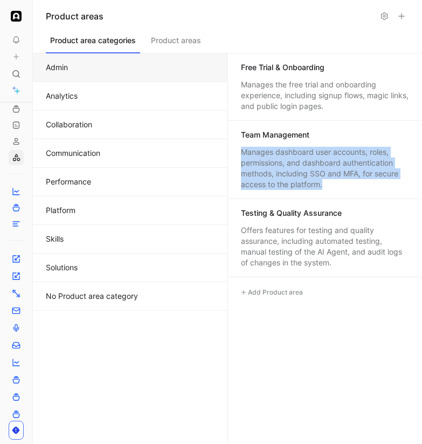
drag, startPoint x: 322, startPoint y: 185, endPoint x: 241, endPoint y: 151, distance: 87.9
click at [241, 151] on div "Manages dashboard user accounts, roles, permissions, and dashboard authenticati…" at bounding box center [325, 168] width 168 height 43
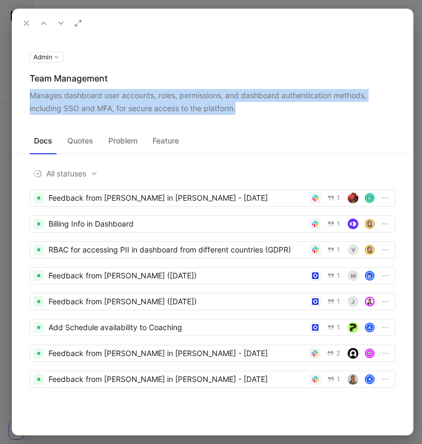
drag, startPoint x: 279, startPoint y: 102, endPoint x: 26, endPoint y: 94, distance: 252.9
click at [26, 94] on div "Admin Team Management Manages dashboard user accounts, roles, permissions, and …" at bounding box center [212, 82] width 400 height 65
copy div "Manages dashboard user accounts, roles, permissions, and dashboard authenticati…"
click at [62, 23] on icon at bounding box center [61, 23] width 9 height 9
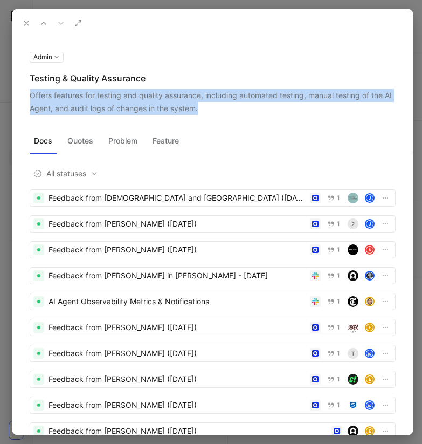
drag, startPoint x: 31, startPoint y: 96, endPoint x: 199, endPoint y: 108, distance: 168.1
click at [199, 108] on div "Offers features for testing and quality assurance, including automated testing,…" at bounding box center [213, 102] width 366 height 26
copy div "Offers features for testing and quality assurance, including automated testing,…"
click at [43, 20] on icon at bounding box center [43, 23] width 9 height 9
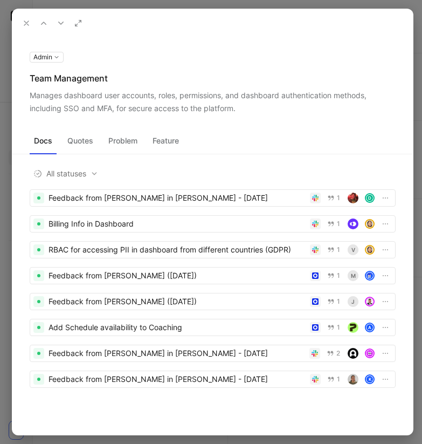
click at [21, 25] on button at bounding box center [26, 23] width 15 height 15
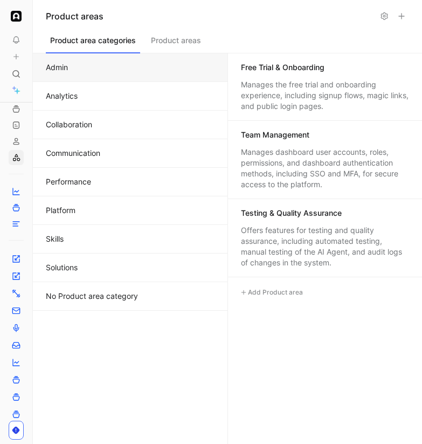
click at [301, 107] on div "Manages the free trial and onboarding experience, including signup flows, magic…" at bounding box center [325, 95] width 168 height 32
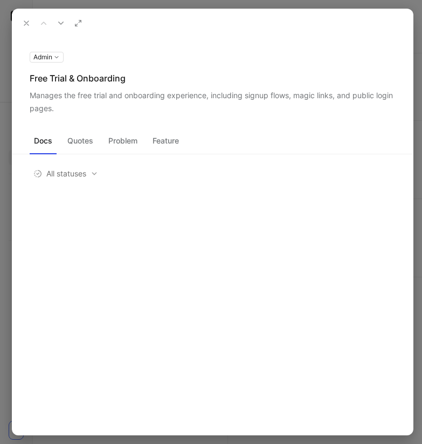
click at [177, 138] on button "Feature" at bounding box center [165, 140] width 35 height 17
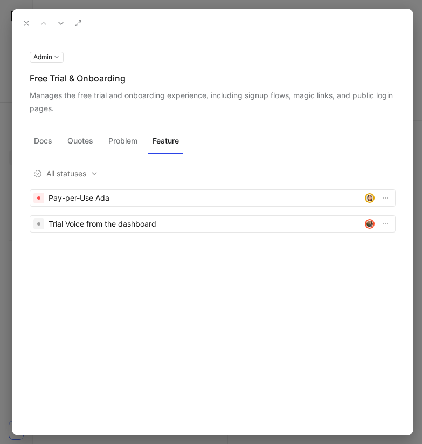
click at [24, 19] on icon at bounding box center [26, 23] width 9 height 9
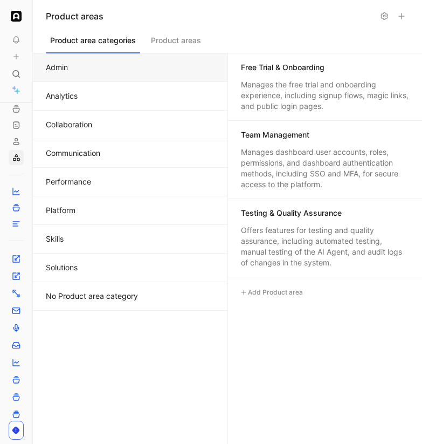
click at [138, 123] on button "Collaboration" at bounding box center [130, 124] width 195 height 29
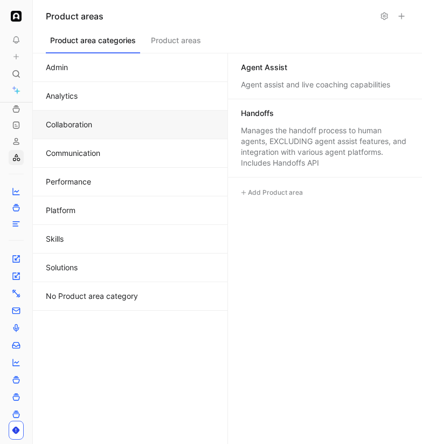
click at [136, 147] on button "Communication" at bounding box center [130, 153] width 195 height 29
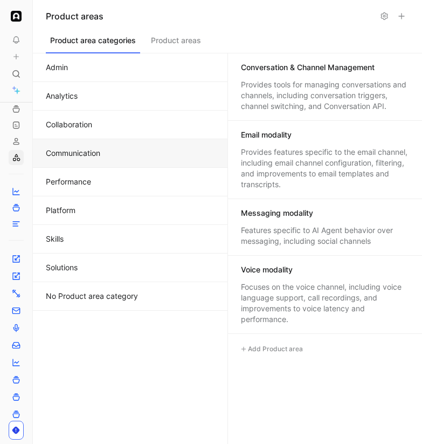
click at [362, 113] on div "Conversation & Channel Management Provides tools for managing conversations and…" at bounding box center [325, 86] width 194 height 67
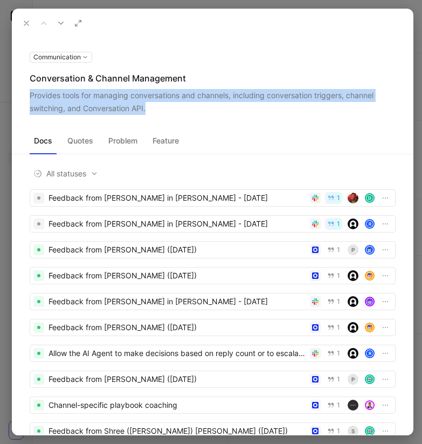
drag, startPoint x: 25, startPoint y: 93, endPoint x: 148, endPoint y: 108, distance: 123.7
click at [148, 108] on div "Communication Conversation & Channel Management Provides tools for managing con…" at bounding box center [212, 82] width 400 height 65
click at [160, 140] on button "Feature" at bounding box center [165, 140] width 35 height 17
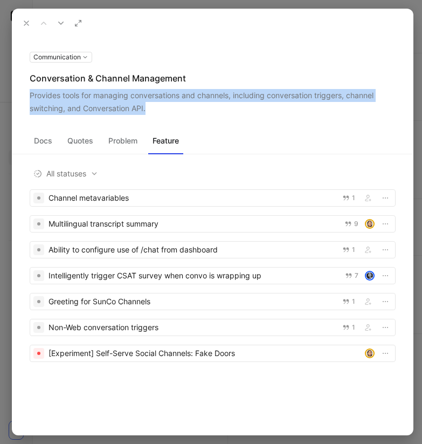
click at [26, 23] on use at bounding box center [26, 23] width 4 height 4
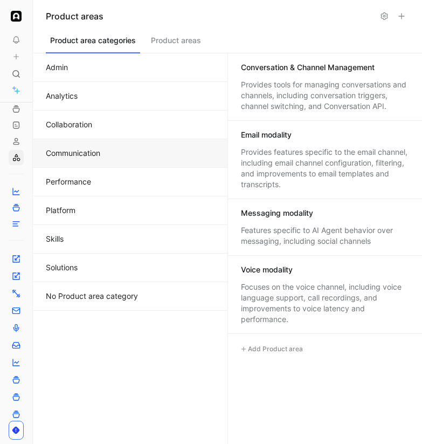
click at [26, 23] on div at bounding box center [224, 23] width 400 height 28
click at [107, 128] on button "Collaboration" at bounding box center [130, 124] width 195 height 29
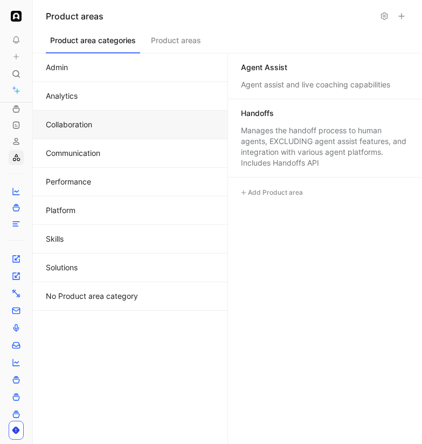
click at [258, 168] on div "Manages the handoff process to human agents, EXCLUDING agent assist features, a…" at bounding box center [325, 146] width 168 height 43
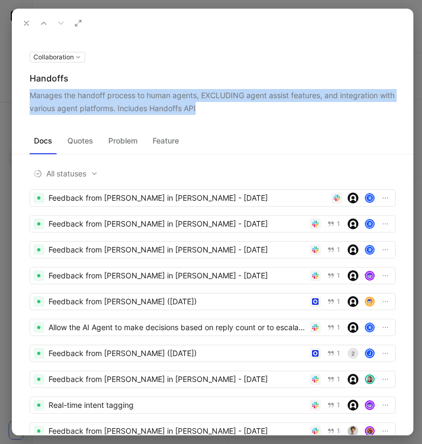
drag, startPoint x: 228, startPoint y: 112, endPoint x: 23, endPoint y: 100, distance: 205.1
click at [23, 100] on div "Collaboration Handoffs Manages the handoff process to human agents, EXCLUDING a…" at bounding box center [212, 82] width 400 height 65
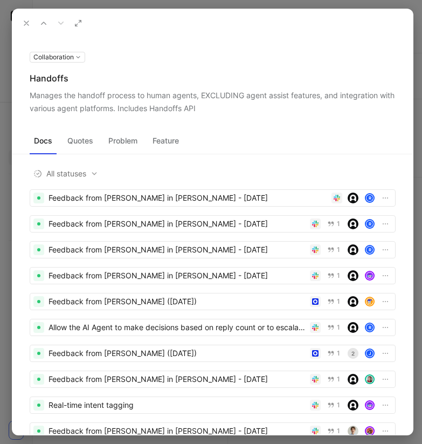
click at [172, 78] on div "Handoffs" at bounding box center [213, 78] width 366 height 13
click at [165, 135] on button "Feature" at bounding box center [165, 140] width 35 height 17
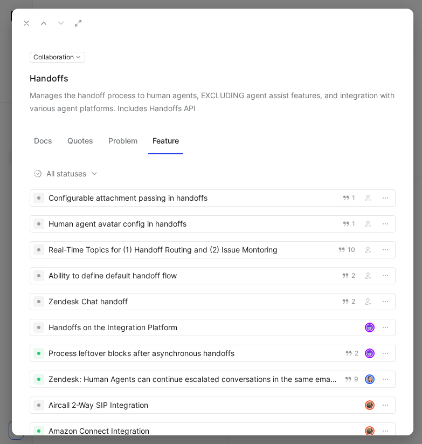
click at [40, 24] on icon at bounding box center [43, 23] width 9 height 9
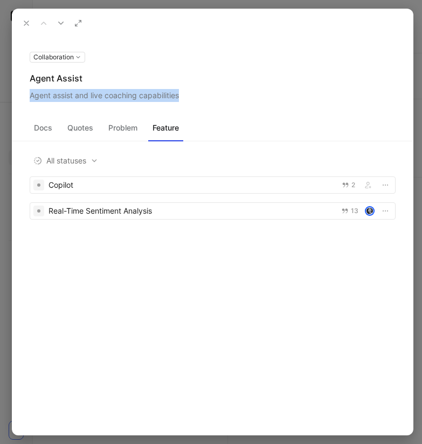
drag, startPoint x: 196, startPoint y: 97, endPoint x: 27, endPoint y: 97, distance: 168.2
click at [27, 97] on div "Collaboration Agent Assist Agent assist and live coaching capabilities" at bounding box center [212, 76] width 400 height 52
click at [25, 22] on use at bounding box center [26, 23] width 4 height 4
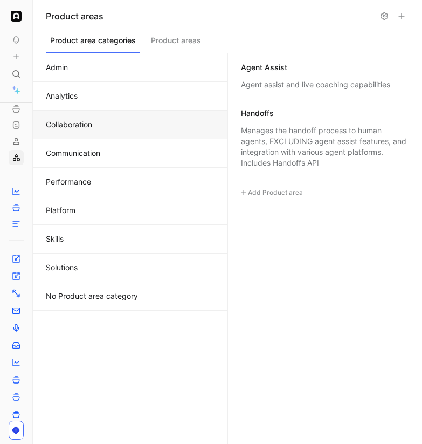
click at [25, 22] on div "Collaboration Agent Assist Agent assist and live coaching capabilities Docs Quo…" at bounding box center [211, 222] width 422 height 444
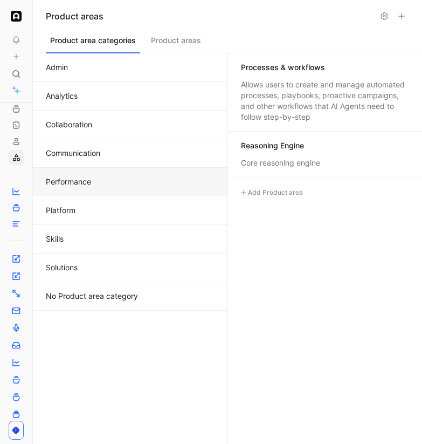
click at [102, 178] on button "Performance" at bounding box center [130, 182] width 195 height 29
click at [102, 203] on button "Platform" at bounding box center [130, 210] width 195 height 29
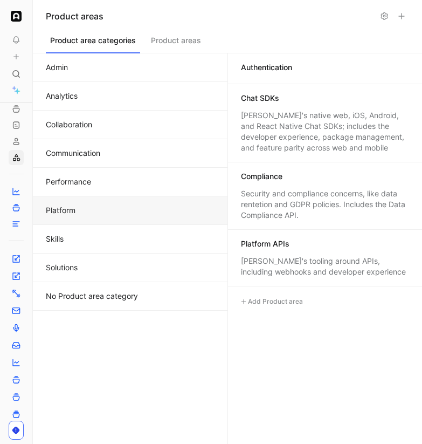
click at [100, 232] on button "Skills" at bounding box center [130, 239] width 195 height 29
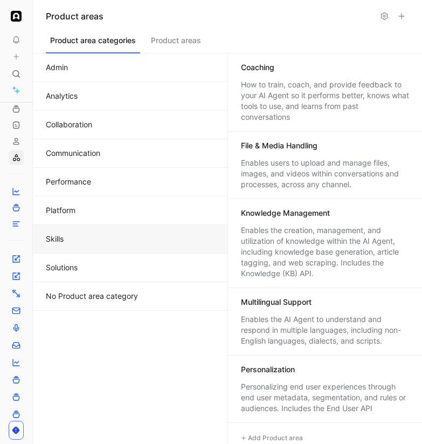
click at [132, 150] on button "Communication" at bounding box center [130, 153] width 195 height 29
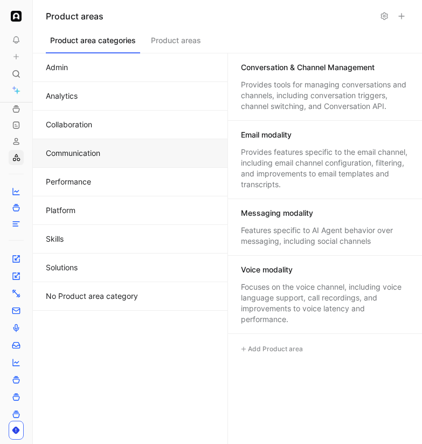
click at [292, 274] on div "Voice modality" at bounding box center [267, 269] width 52 height 11
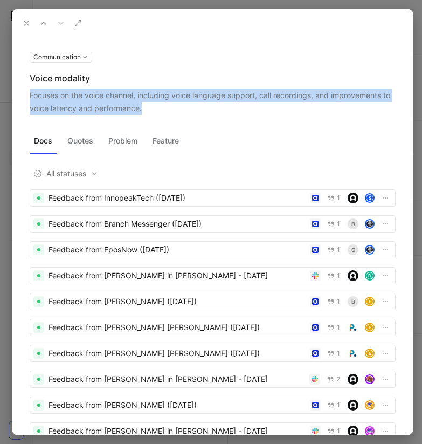
drag, startPoint x: 159, startPoint y: 111, endPoint x: 20, endPoint y: 96, distance: 139.3
click at [20, 96] on div "Communication Voice modality Focuses on the voice channel, including voice lang…" at bounding box center [212, 82] width 400 height 65
click at [0, 0] on icon at bounding box center [0, 0] width 0 height 0
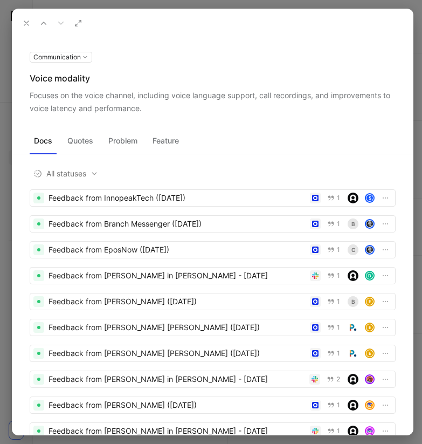
click at [49, 22] on button at bounding box center [43, 23] width 15 height 15
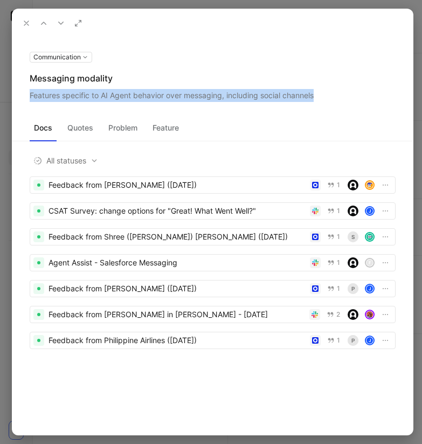
drag, startPoint x: 316, startPoint y: 96, endPoint x: 25, endPoint y: 97, distance: 291.0
click at [25, 97] on div "Communication Messaging modality Features specific to AI Agent behavior over me…" at bounding box center [212, 76] width 400 height 52
click at [54, 23] on button at bounding box center [60, 23] width 15 height 15
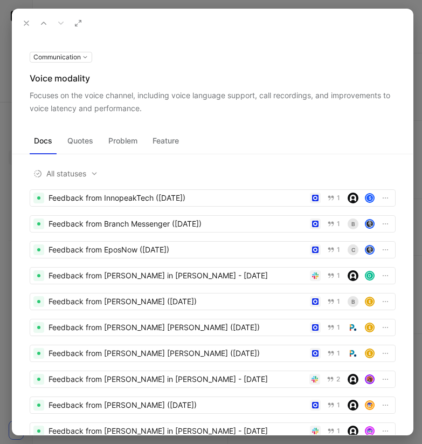
click at [45, 25] on icon at bounding box center [43, 23] width 9 height 9
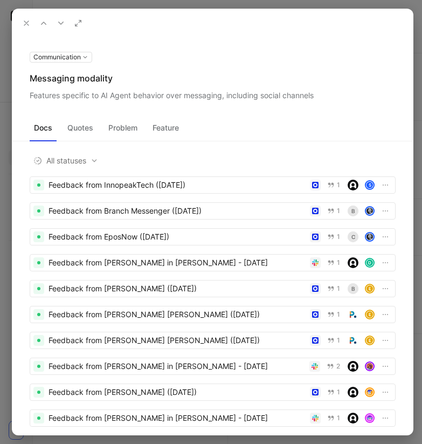
click at [45, 25] on icon at bounding box center [43, 23] width 9 height 9
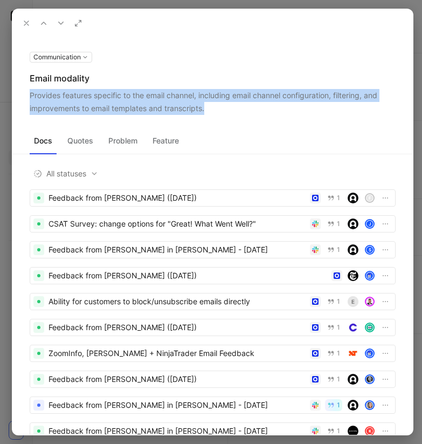
drag, startPoint x: 225, startPoint y: 109, endPoint x: 19, endPoint y: 92, distance: 206.6
click at [19, 92] on div "Communication Email modality Provides features specific to the email channel, i…" at bounding box center [212, 82] width 400 height 65
click at [43, 25] on icon at bounding box center [43, 23] width 9 height 9
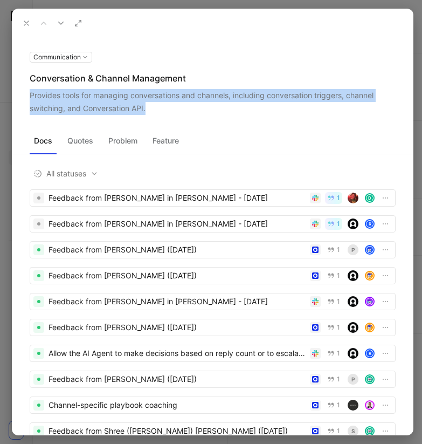
drag, startPoint x: 149, startPoint y: 108, endPoint x: 24, endPoint y: 99, distance: 124.8
click at [24, 99] on div "Communication Conversation & Channel Management Provides tools for managing con…" at bounding box center [212, 82] width 400 height 65
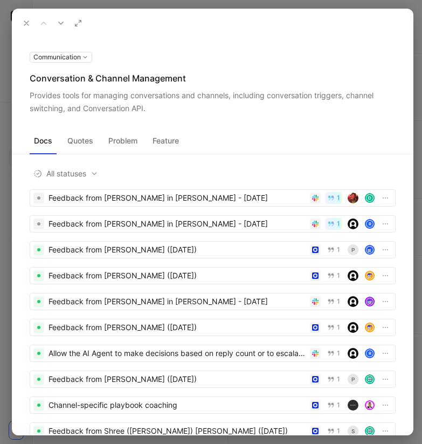
click at [168, 128] on div "Docs Quotes Problem Feature All statuses Feedback from [PERSON_NAME] in [PERSON…" at bounding box center [212, 275] width 400 height 320
click at [169, 136] on button "Feature" at bounding box center [165, 140] width 35 height 17
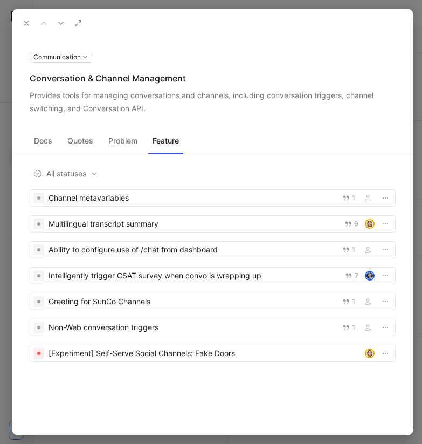
click at [61, 23] on use at bounding box center [60, 23] width 5 height 3
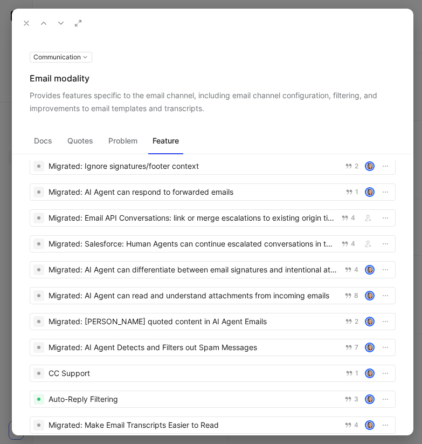
scroll to position [110, 0]
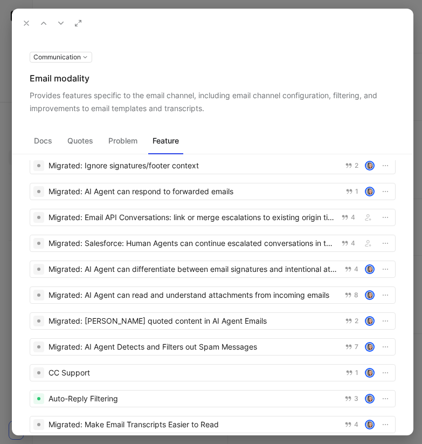
click at [62, 18] on button at bounding box center [60, 23] width 15 height 15
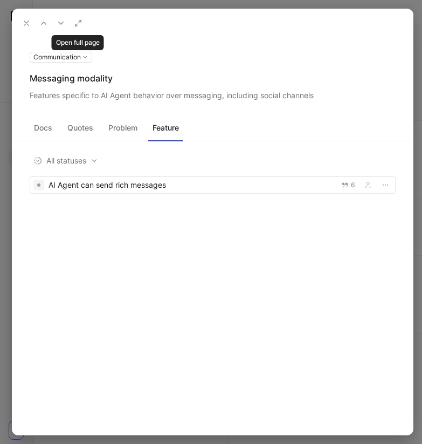
click at [63, 23] on icon at bounding box center [61, 23] width 9 height 9
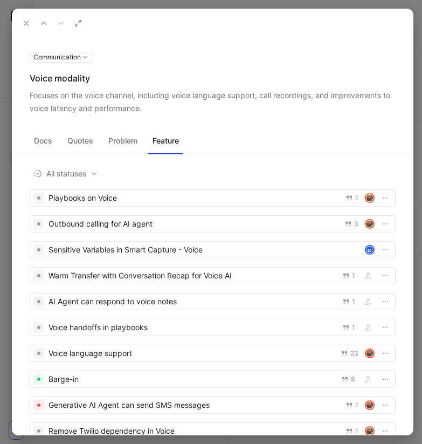
click at [21, 23] on button at bounding box center [26, 23] width 15 height 15
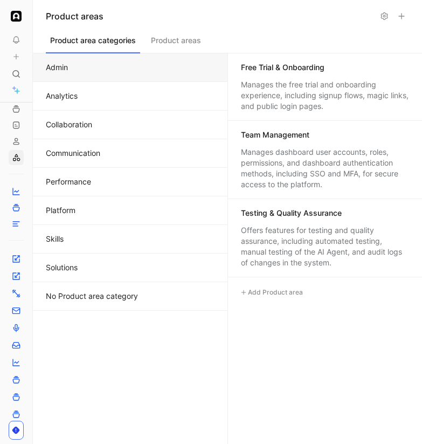
click at [107, 78] on button "Admin" at bounding box center [130, 67] width 195 height 29
click at [298, 155] on div "Manages dashboard user accounts, roles, permissions, and dashboard authenticati…" at bounding box center [325, 168] width 168 height 43
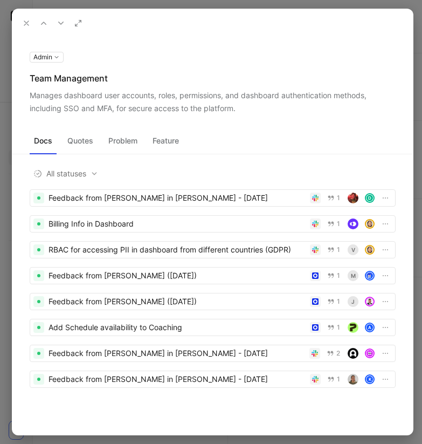
click at [165, 132] on div "Docs Quotes Problem Feature All statuses Feedback from [PERSON_NAME] in [PERSON…" at bounding box center [212, 268] width 400 height 307
click at [165, 132] on button "Feature" at bounding box center [165, 140] width 35 height 17
